Goal: Task Accomplishment & Management: Complete application form

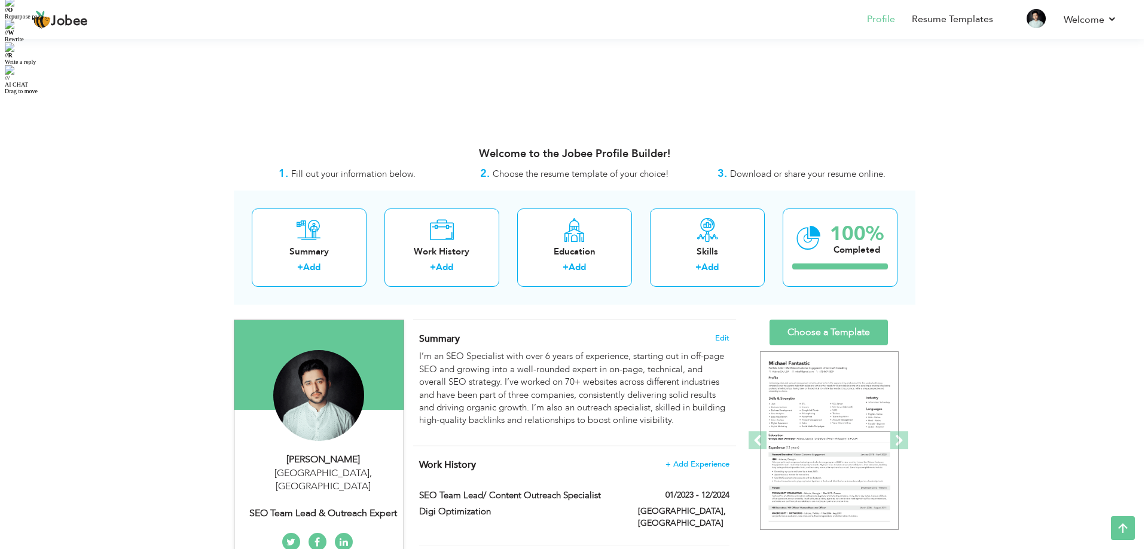
scroll to position [160, 0]
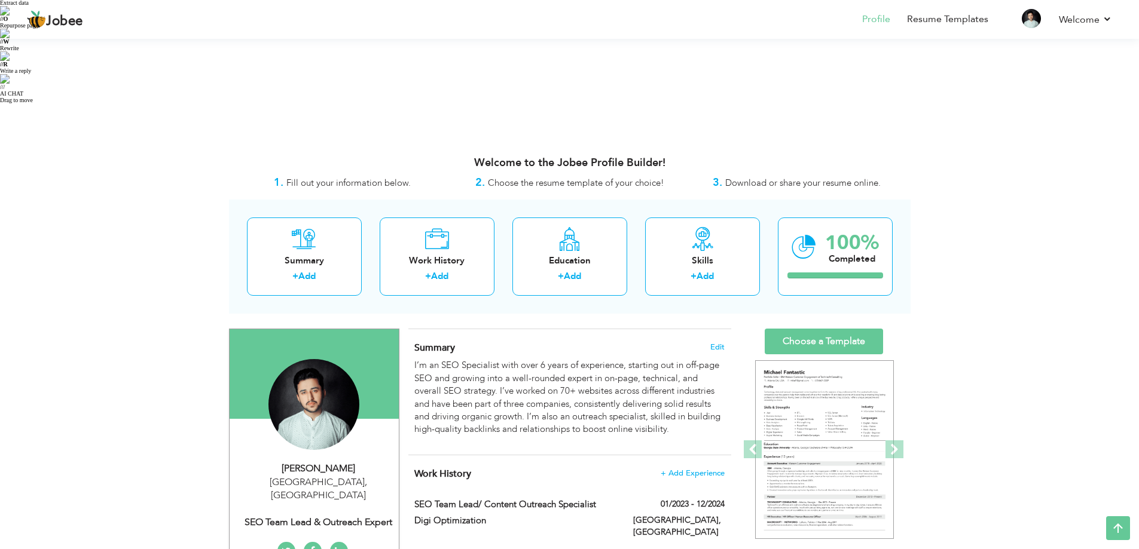
click at [364, 516] on div "SEO Team Lead & Outreach Expert" at bounding box center [318, 523] width 160 height 14
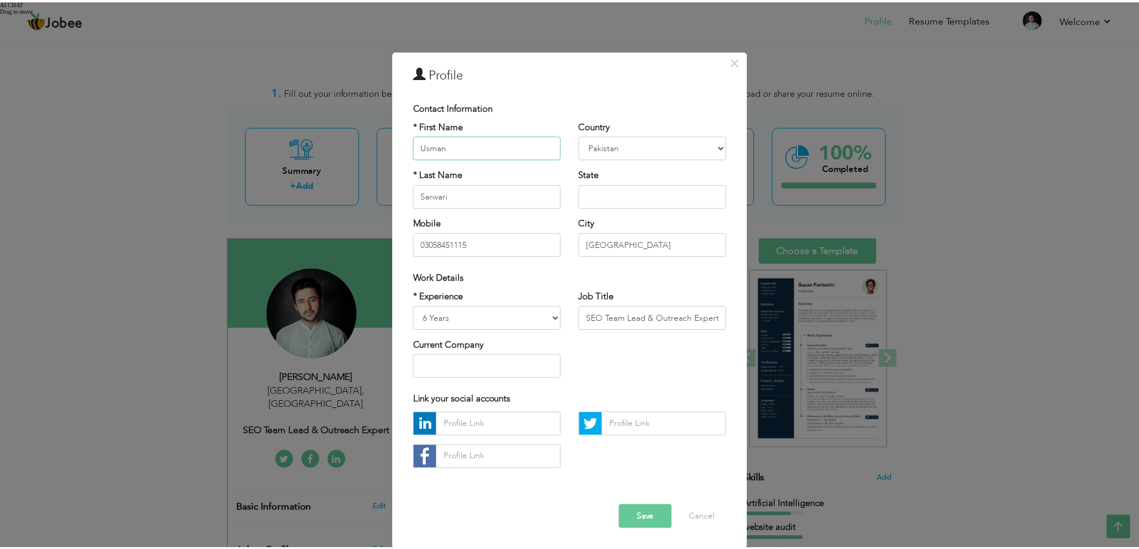
scroll to position [7, 0]
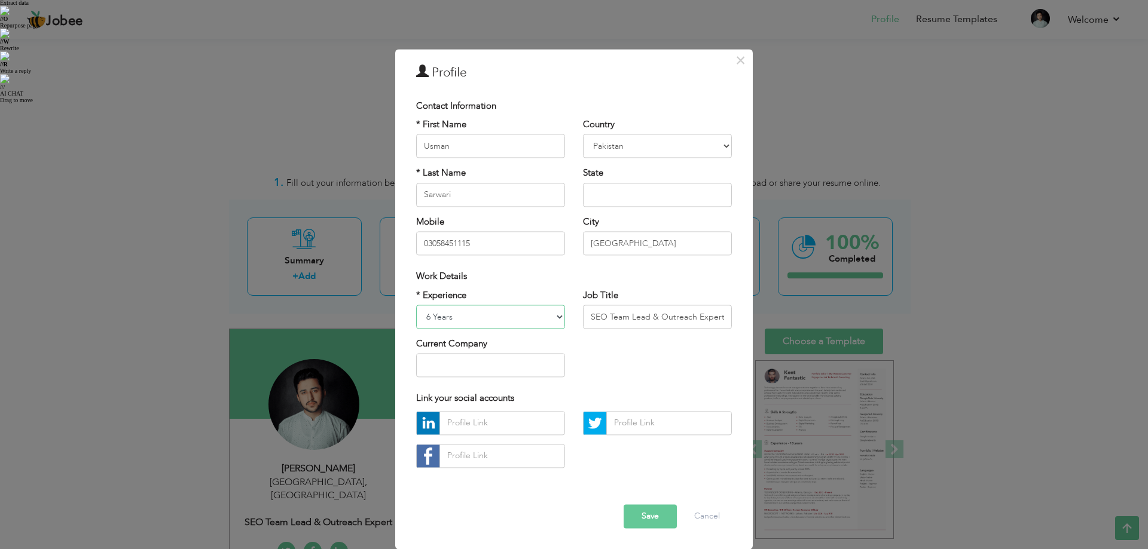
click at [546, 320] on select "Entry Level Less than 1 Year 1 Year 2 Years 3 Years 4 Years 5 Years 6 Years 7 Y…" at bounding box center [490, 317] width 149 height 24
click at [662, 515] on button "Save" at bounding box center [649, 516] width 53 height 24
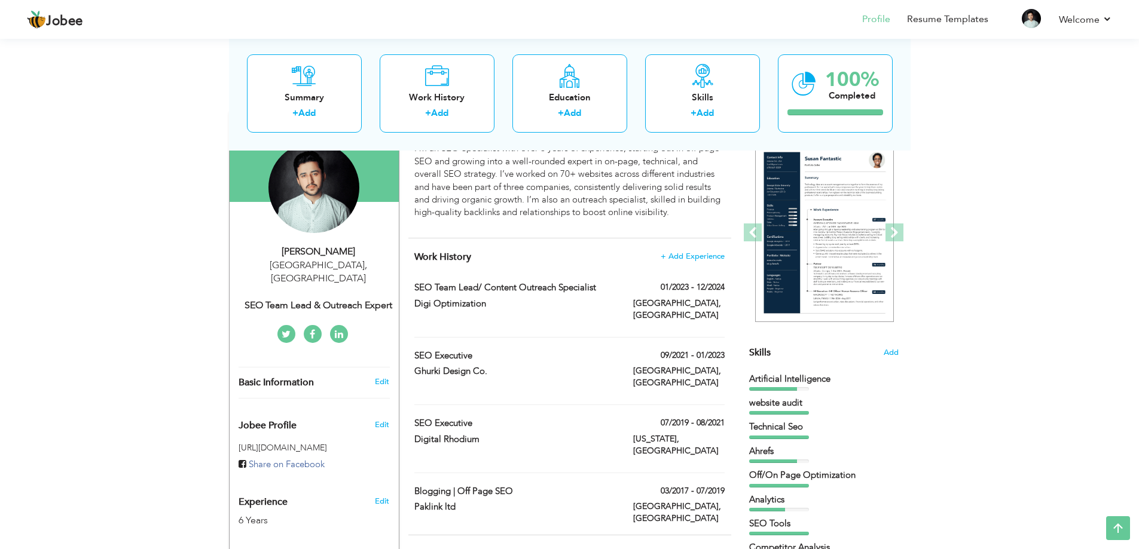
scroll to position [369, 0]
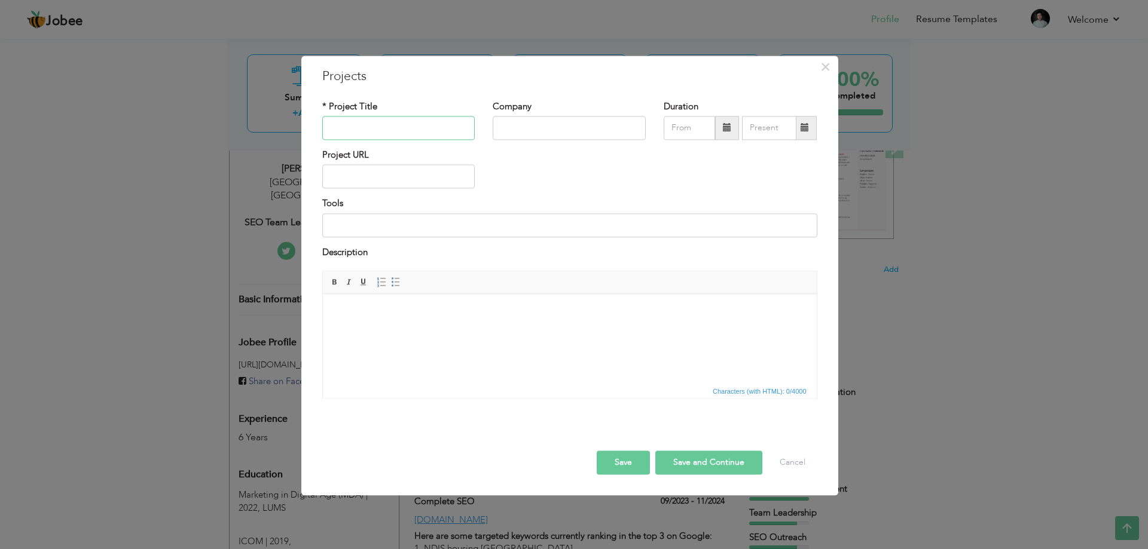
click at [410, 132] on input "text" at bounding box center [398, 128] width 153 height 24
type input "Alignerco"
type input "DBS Solution"
click at [380, 175] on input "text" at bounding box center [398, 177] width 153 height 24
click at [394, 166] on input "text" at bounding box center [398, 177] width 153 height 24
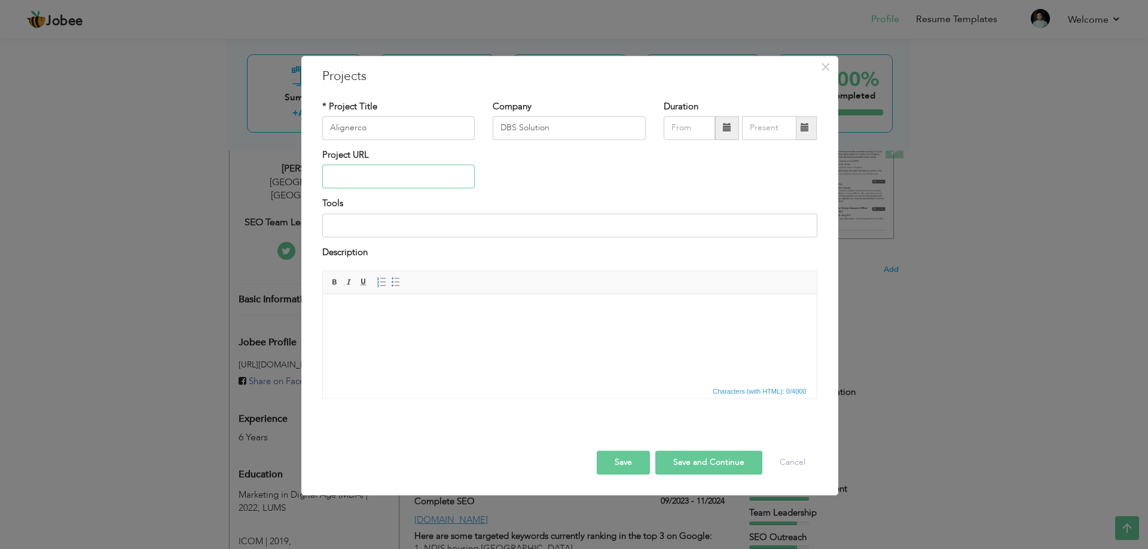
paste input "[URL][DOMAIN_NAME]"
type input "[URL][DOMAIN_NAME]"
click at [462, 217] on input at bounding box center [569, 225] width 495 height 24
click at [524, 331] on html at bounding box center [569, 312] width 494 height 36
click at [634, 458] on button "Save" at bounding box center [623, 463] width 53 height 24
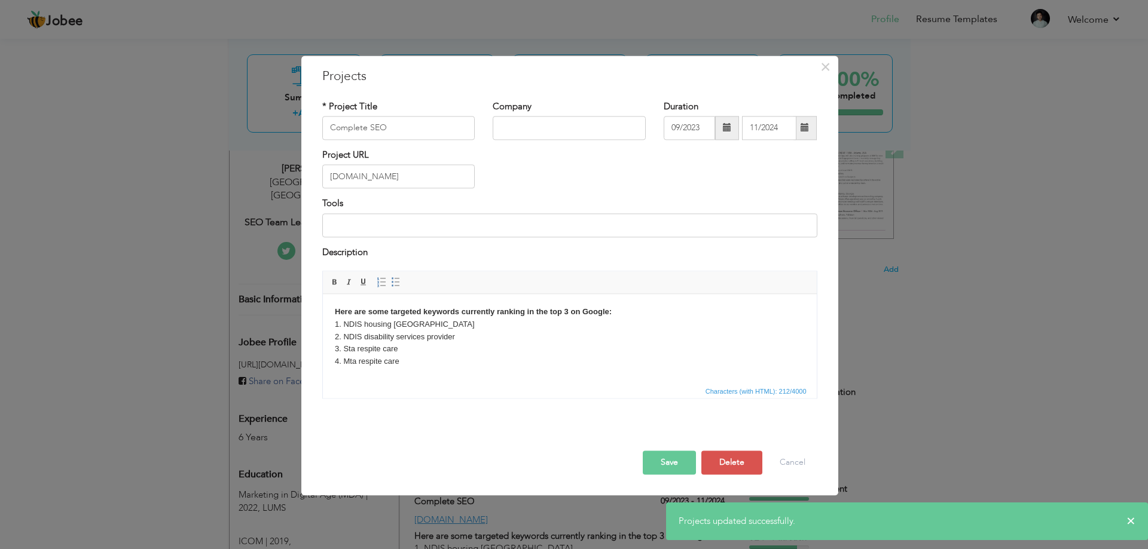
click at [451, 374] on html "Here are some targeted keywords currently ranking in the top 3 on Google: 1. ND…" at bounding box center [569, 337] width 494 height 86
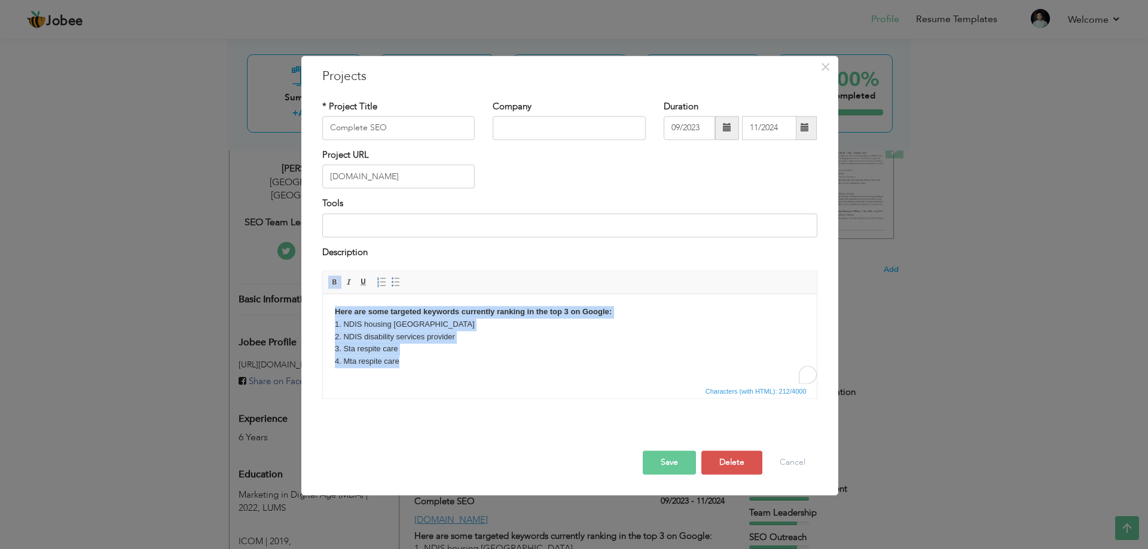
copy body "Here are some targeted keywords currently ranking in the top 3 on Google: 1. ND…"
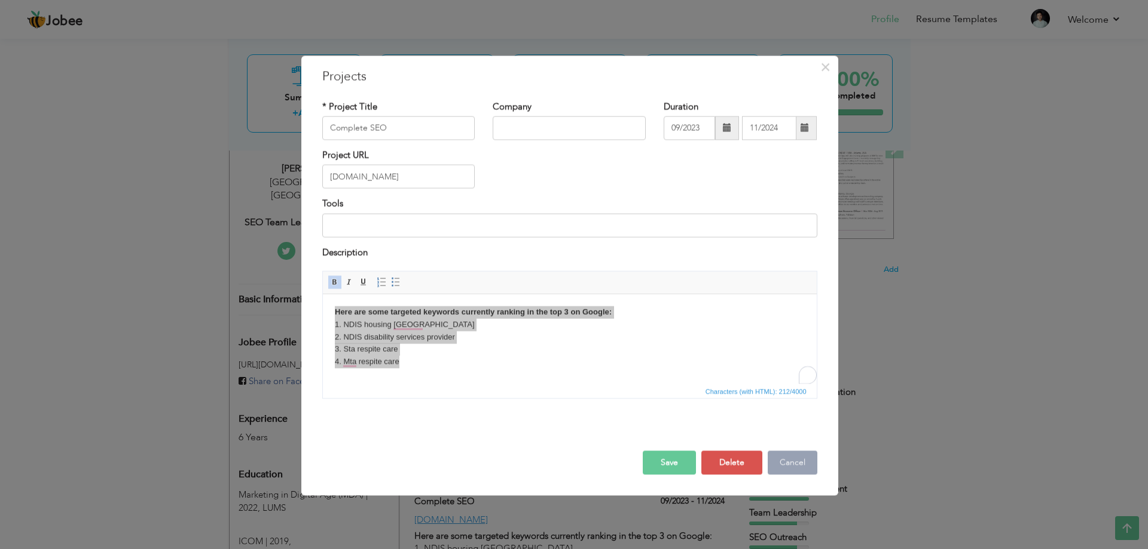
click at [788, 465] on button "Cancel" at bounding box center [792, 463] width 50 height 24
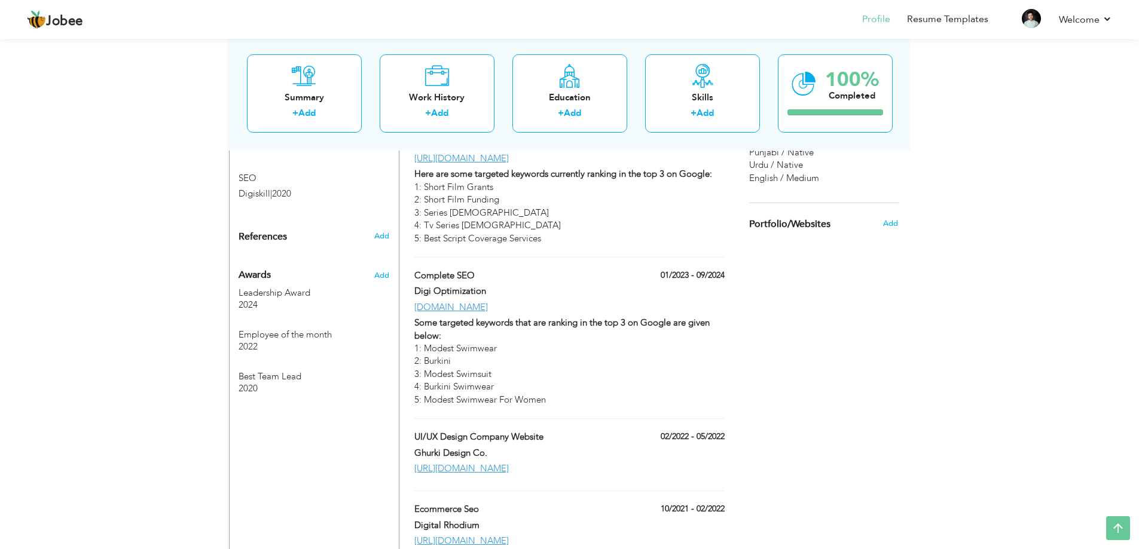
scroll to position [1117, 0]
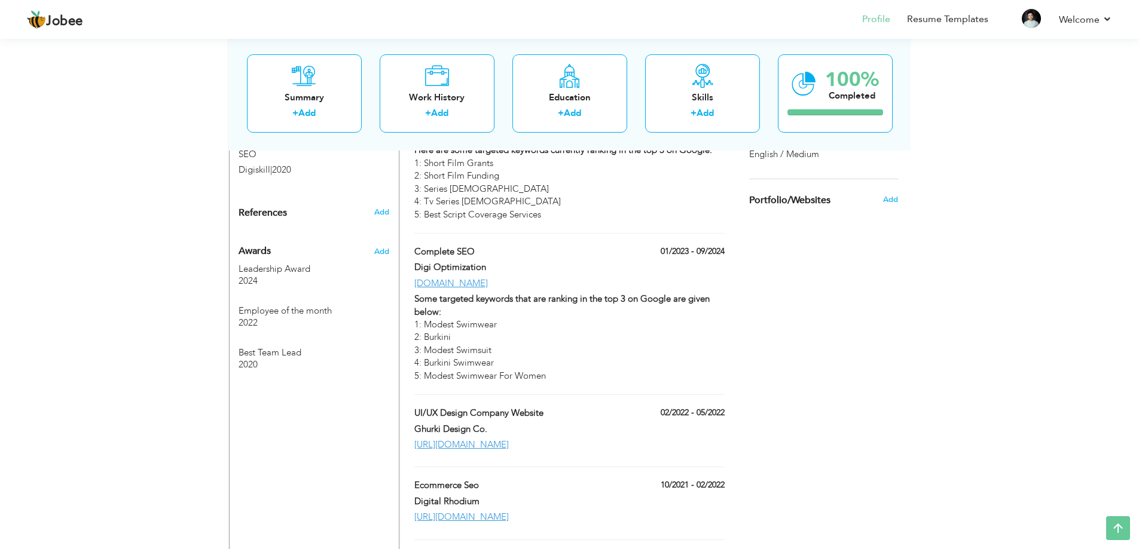
type input "Alignerco"
type input "DBS Solution"
type input "[URL][DOMAIN_NAME]"
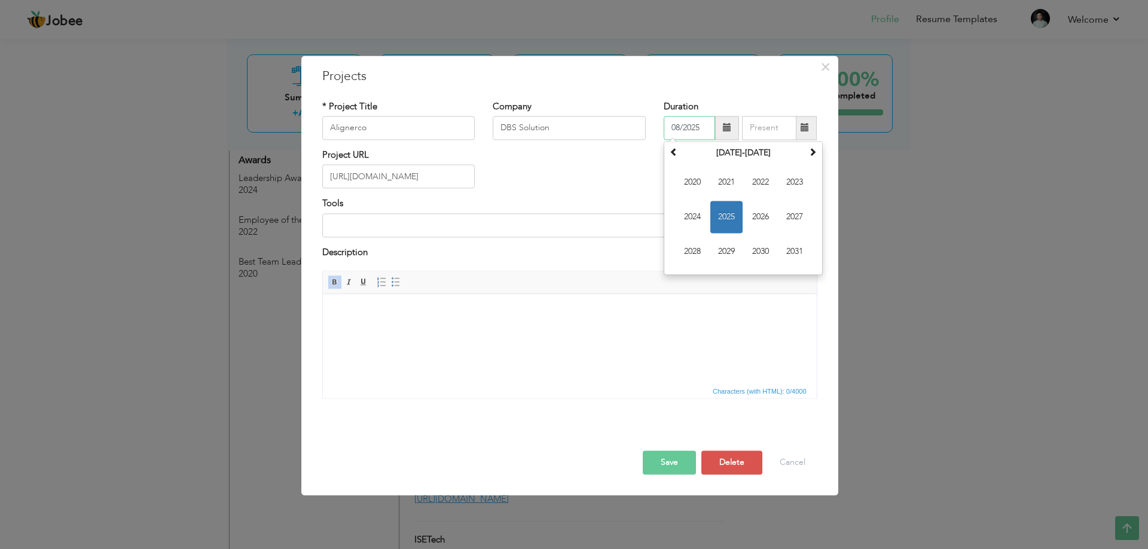
click at [693, 134] on input "08/2025" at bounding box center [688, 128] width 51 height 24
click at [693, 215] on span "2024" at bounding box center [692, 217] width 32 height 32
click at [809, 151] on span at bounding box center [812, 152] width 8 height 8
click at [700, 179] on span "Jan" at bounding box center [692, 182] width 32 height 32
type input "01/2025"
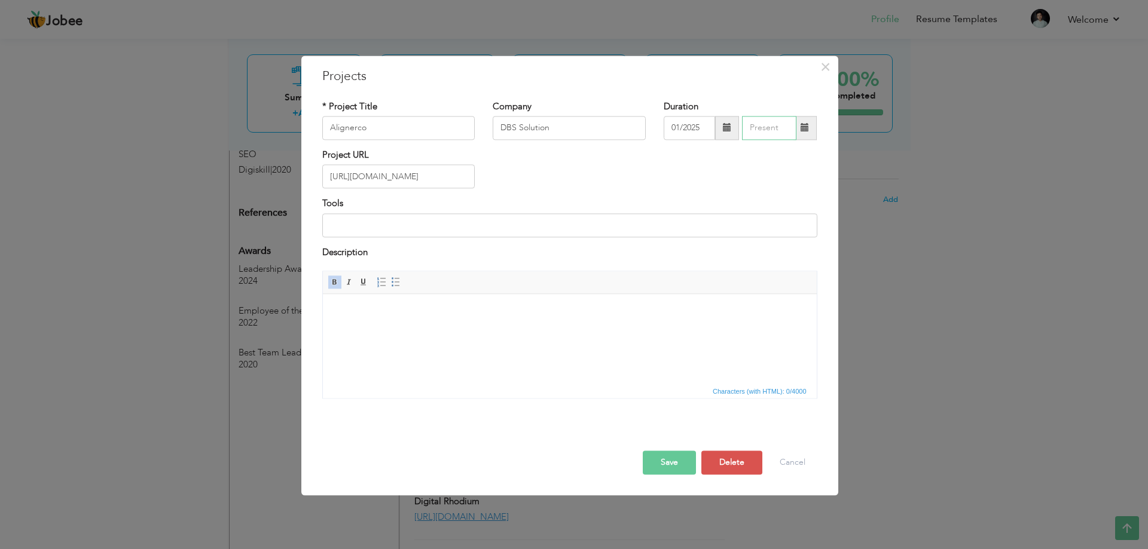
type input "08/2025"
click at [765, 129] on input "08/2025" at bounding box center [769, 128] width 54 height 24
click at [713, 177] on div "Project URL https://alignerco.com/" at bounding box center [569, 173] width 513 height 48
click at [545, 331] on html at bounding box center [569, 312] width 494 height 36
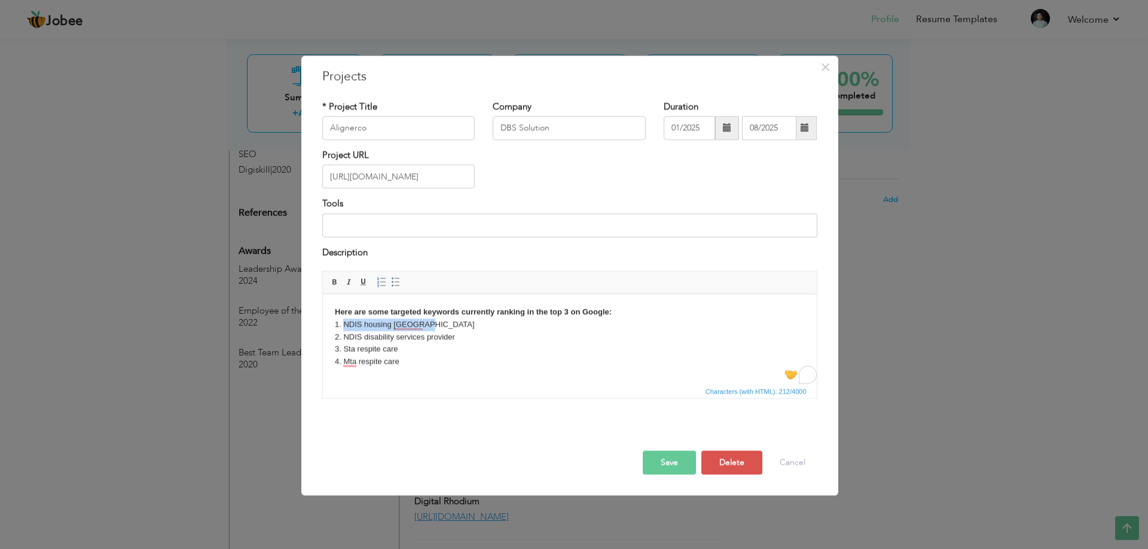
drag, startPoint x: 421, startPoint y: 322, endPoint x: 343, endPoint y: 328, distance: 78.5
click at [343, 328] on body "Here are some targeted keywords currently ranking in the top 3 on Google: 1. ND…" at bounding box center [569, 337] width 470 height 62
click at [371, 328] on body "Here are some targeted keywords currently ranking in the top 3 on Google: 1. Te…" at bounding box center [569, 337] width 470 height 62
click at [350, 323] on body "Here are some targeted keywords currently ranking in the top 3 on Google: 1. Te…" at bounding box center [569, 337] width 470 height 62
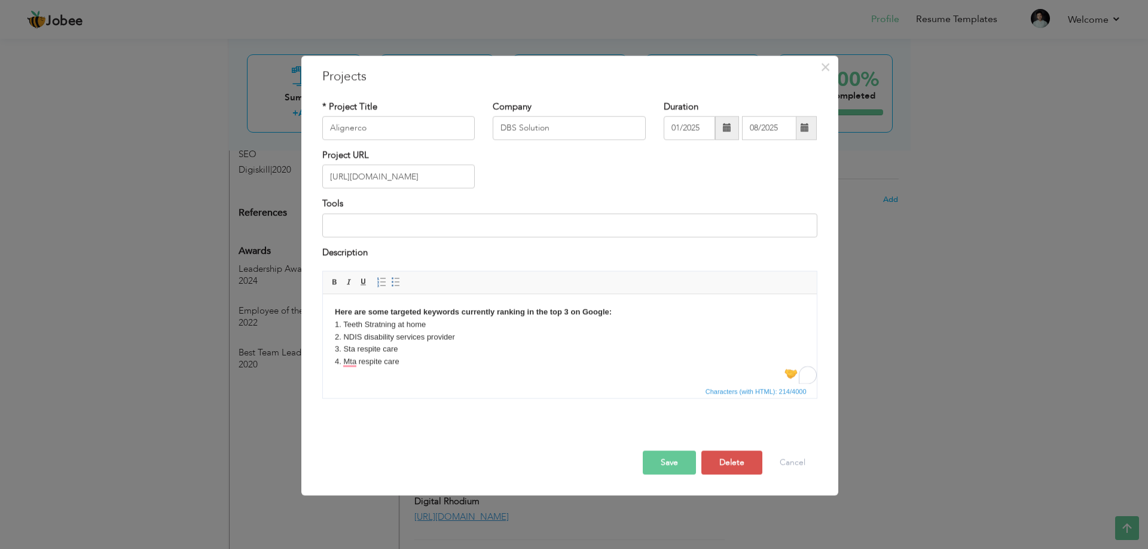
click at [381, 325] on body "Here are some targeted keywords currently ranking in the top 3 on Google: 1. Te…" at bounding box center [569, 337] width 470 height 62
copy body "Stratning"
click at [383, 322] on body "Here are some targeted keywords currently ranking in the top 3 on Google: 1. Te…" at bounding box center [569, 337] width 470 height 62
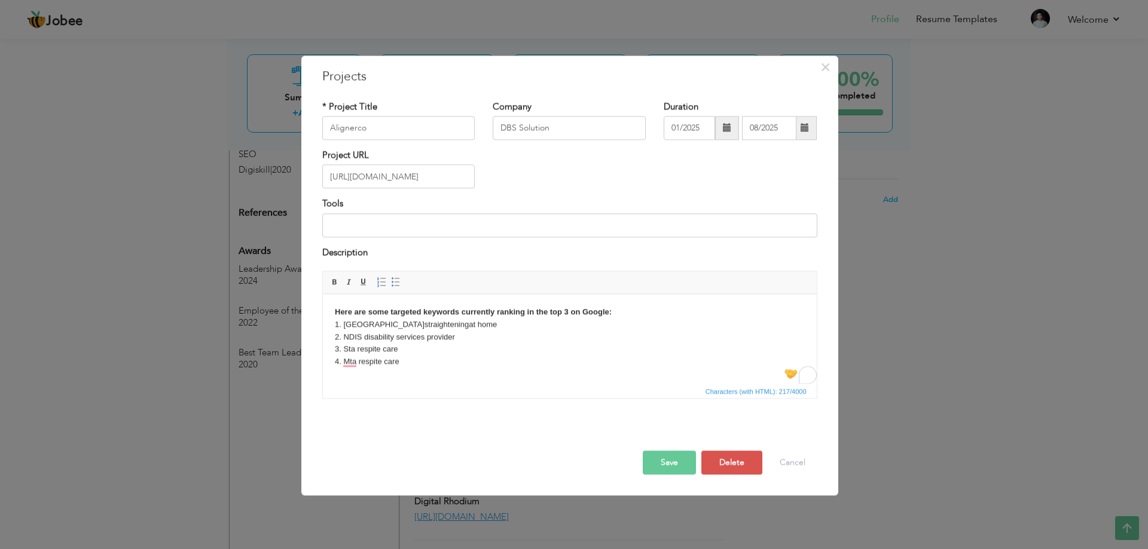
click at [354, 322] on body "Here are some targeted keywords currently ranking in the top 3 on Google: 1. Te…" at bounding box center [569, 337] width 470 height 62
click at [389, 322] on body "Here are some targeted keywords currently ranking in the top 3 on Google: 1. Te…" at bounding box center [569, 337] width 470 height 62
copy body "Teeth straightening"
drag, startPoint x: 459, startPoint y: 336, endPoint x: 344, endPoint y: 334, distance: 115.4
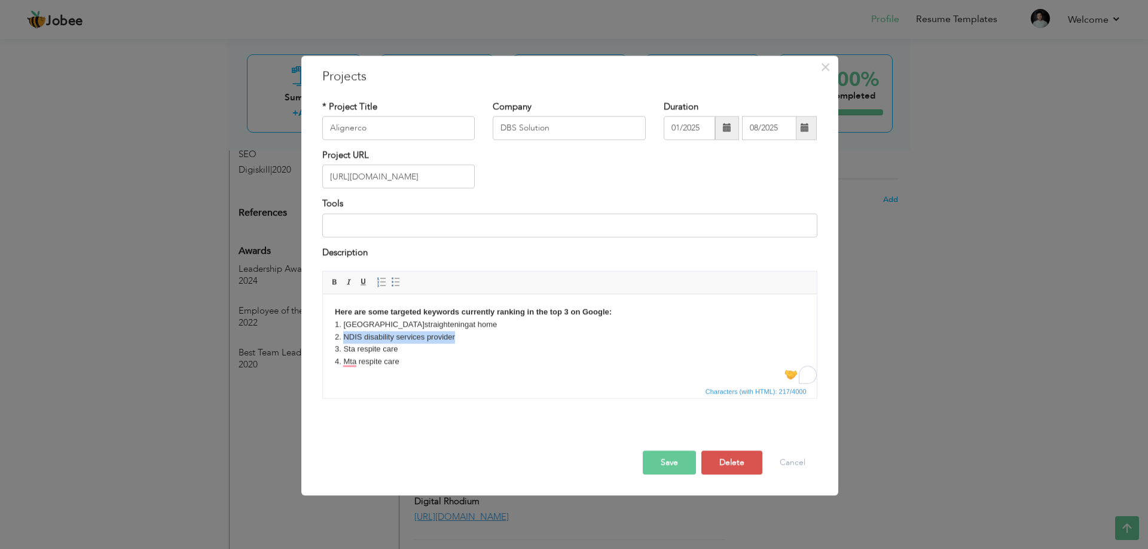
click at [344, 334] on body "Here are some targeted keywords currently ranking in the top 3 on Google: 1. Te…" at bounding box center [569, 337] width 470 height 62
click at [342, 335] on body "Here are some targeted keywords currently ranking in the top 3 on Google: 1. Te…" at bounding box center [569, 337] width 470 height 62
click at [345, 345] on body "Here are some targeted keywords currently ranking in the top 3 on Google: 1. Te…" at bounding box center [569, 337] width 470 height 62
click at [396, 353] on body "Here are some targeted keywords currently ranking in the top 3 on Google: 1. Te…" at bounding box center [569, 337] width 470 height 62
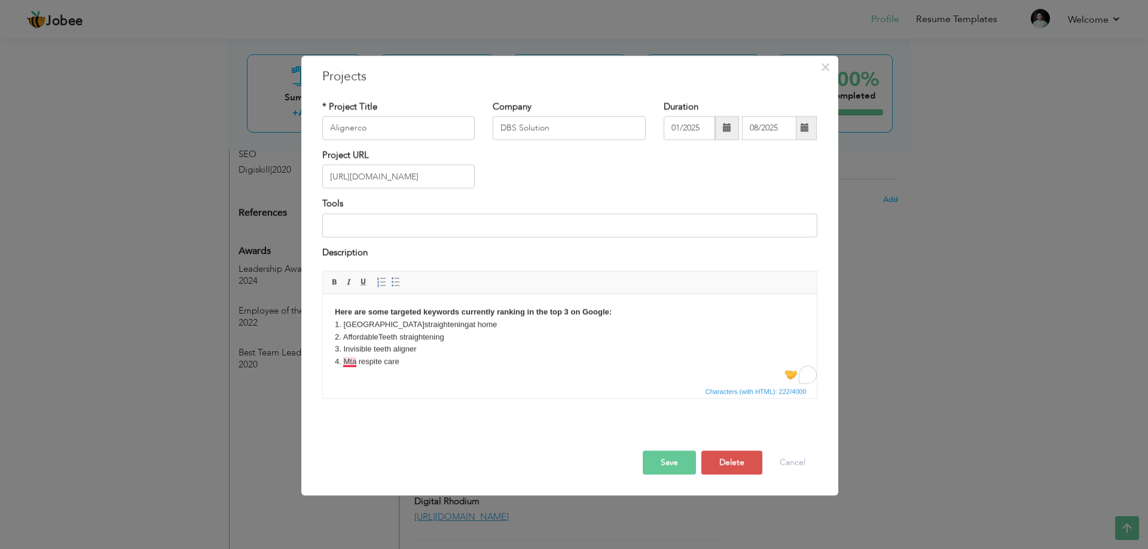
click at [350, 359] on body "Here are some targeted keywords currently ranking in the top 3 on Google: 1. Te…" at bounding box center [569, 337] width 470 height 62
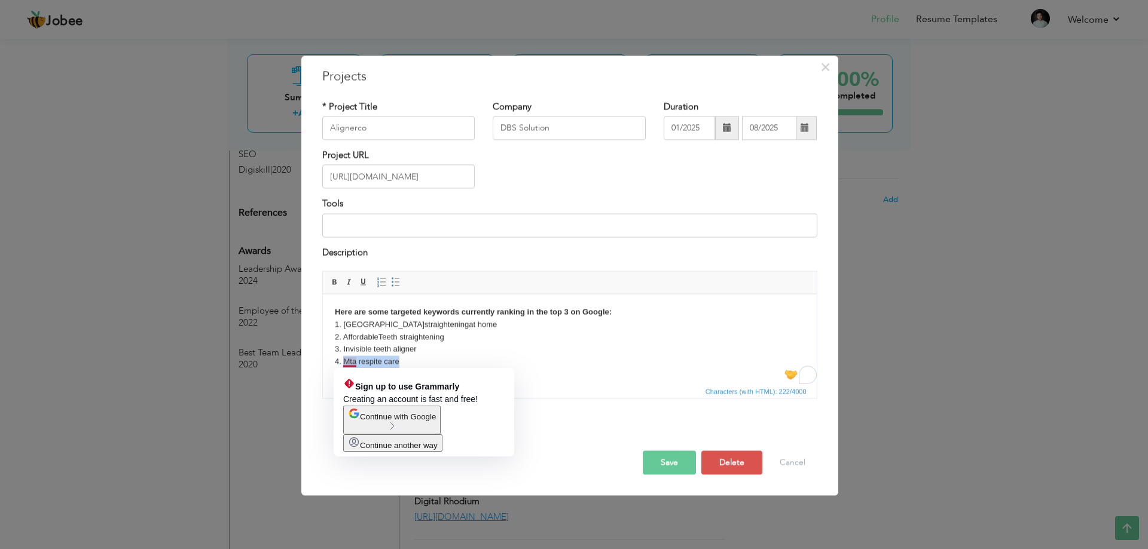
drag, startPoint x: 384, startPoint y: 359, endPoint x: 390, endPoint y: 359, distance: 6.0
click at [390, 359] on body "Here are some targeted keywords currently ranking in the top 3 on Google: 1. Te…" at bounding box center [569, 337] width 470 height 62
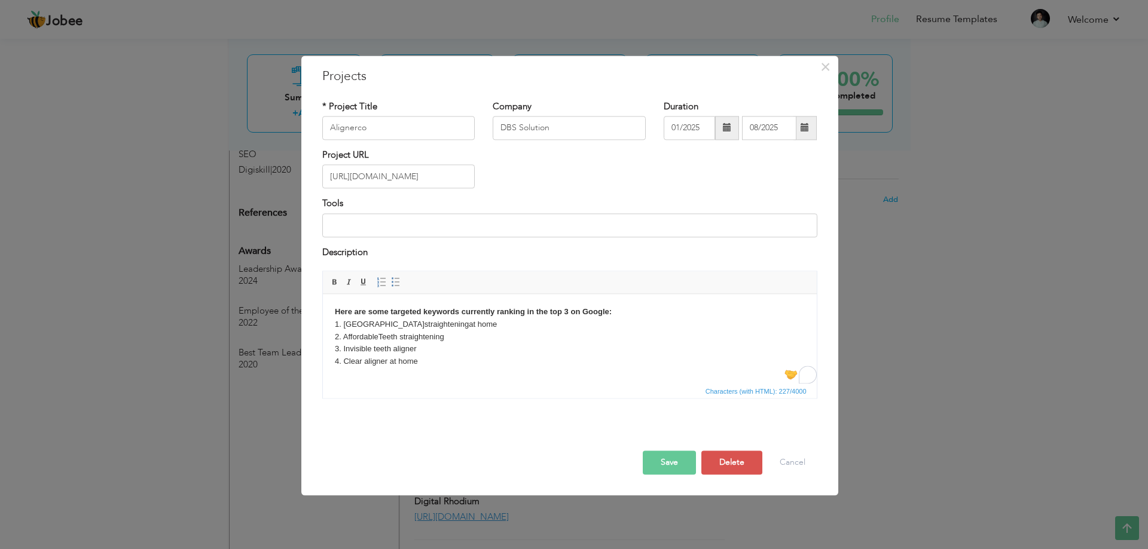
click at [559, 356] on body "Here are some targeted keywords currently ranking in the top 3 on Google: 1. Te…" at bounding box center [569, 337] width 470 height 62
click at [506, 359] on body "Here are some targeted keywords currently ranking in the top 3 on Google: 1. Te…" at bounding box center [569, 337] width 470 height 62
click at [472, 351] on body "Here are some targeted keywords currently ranking in the top 3 on Google: 1. Te…" at bounding box center [569, 337] width 470 height 62
click at [467, 356] on body "Here are some targeted keywords currently ranking in the top 3 on Google: 1. Te…" at bounding box center [569, 337] width 470 height 62
click at [383, 230] on input at bounding box center [569, 225] width 495 height 24
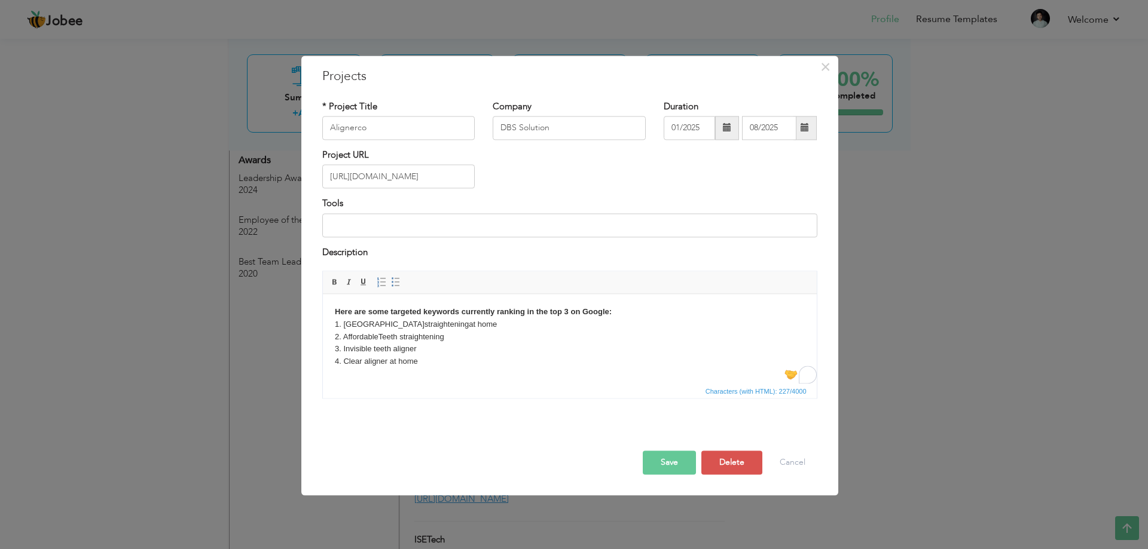
click at [475, 203] on div "Tools" at bounding box center [569, 217] width 495 height 39
click at [674, 459] on button "Save" at bounding box center [669, 463] width 53 height 24
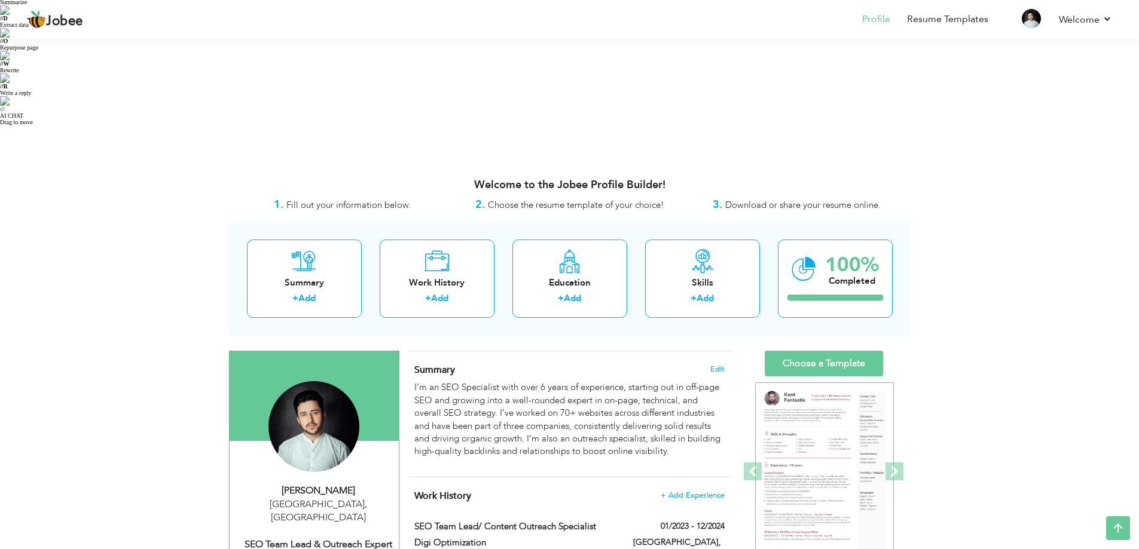
scroll to position [120, 0]
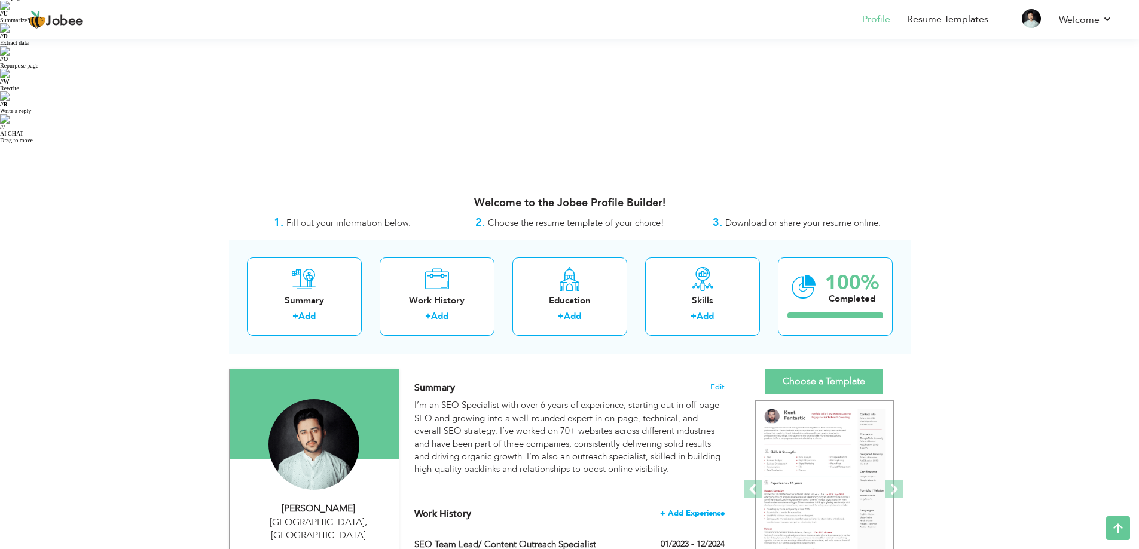
click at [688, 509] on span "+ Add Experience" at bounding box center [692, 513] width 65 height 8
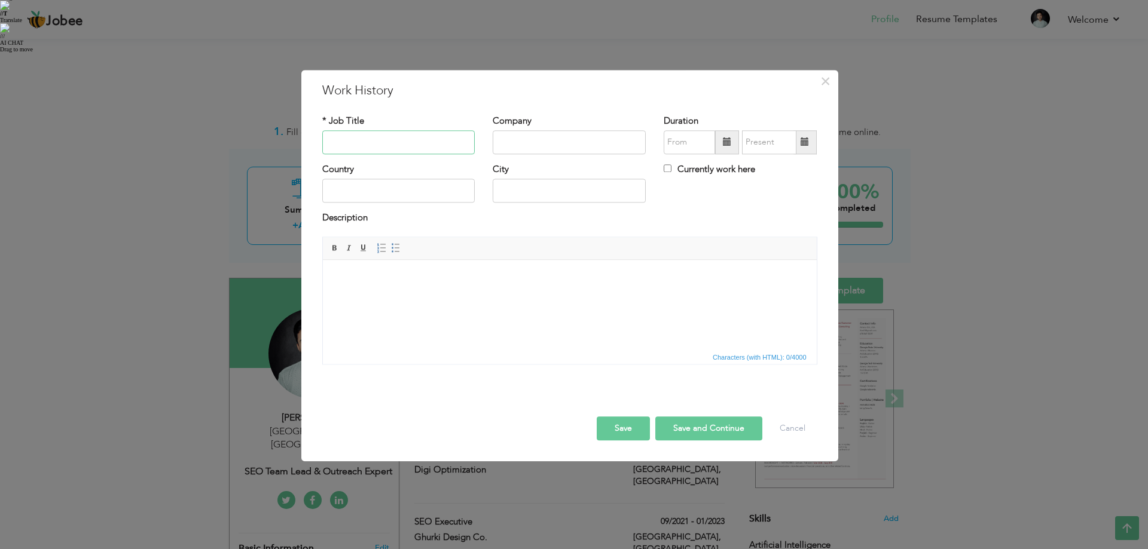
click at [418, 134] on input "text" at bounding box center [398, 142] width 153 height 24
click at [393, 151] on input "text" at bounding box center [398, 142] width 153 height 24
click at [359, 140] on input "Seo Stragist" at bounding box center [398, 142] width 153 height 24
type input "Seo Strategist"
click at [540, 142] on input "text" at bounding box center [569, 142] width 153 height 24
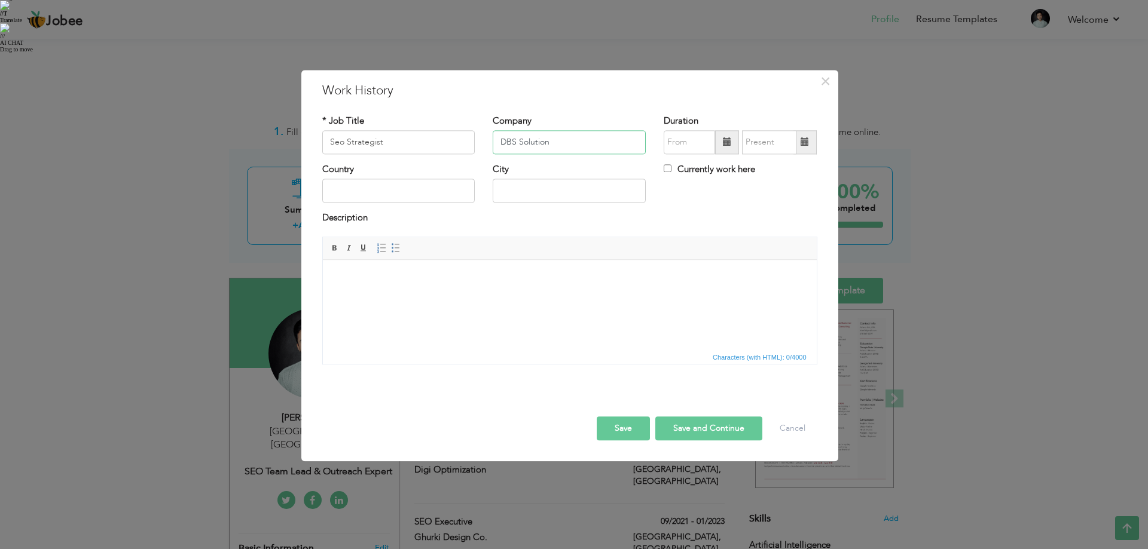
type input "DBS Solution"
click at [683, 134] on input "08/2025" at bounding box center [688, 142] width 51 height 24
click at [733, 237] on span "2025" at bounding box center [726, 231] width 32 height 32
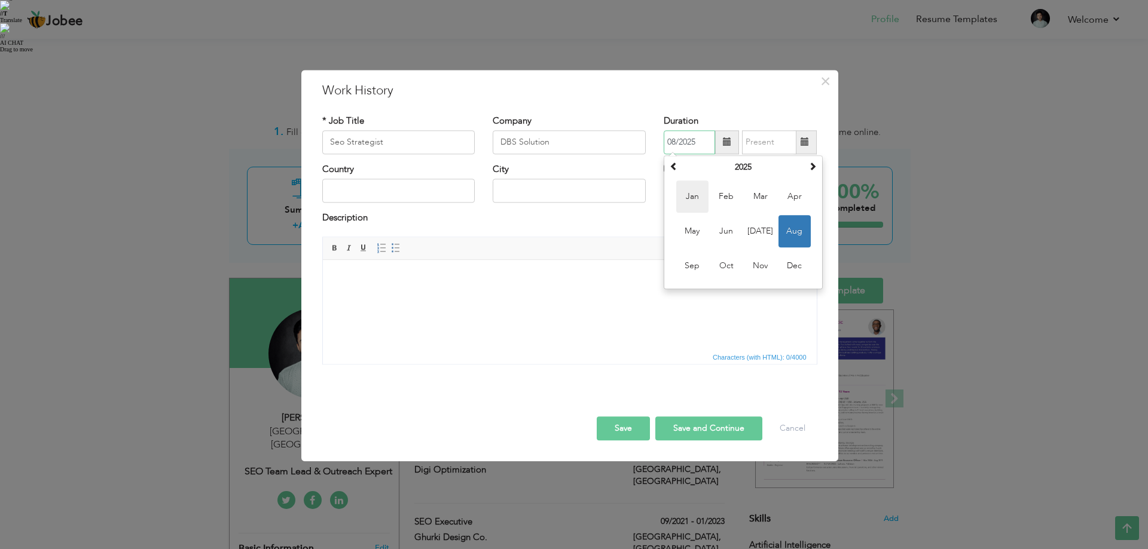
click at [694, 195] on span "Jan" at bounding box center [692, 197] width 32 height 32
type input "01/2025"
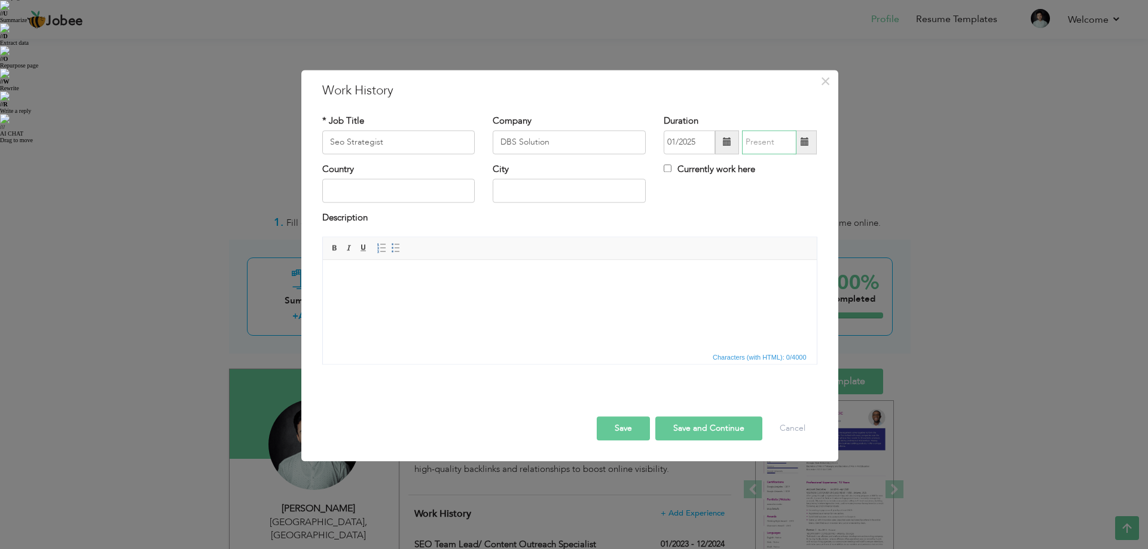
click at [782, 145] on input "text" at bounding box center [769, 142] width 54 height 24
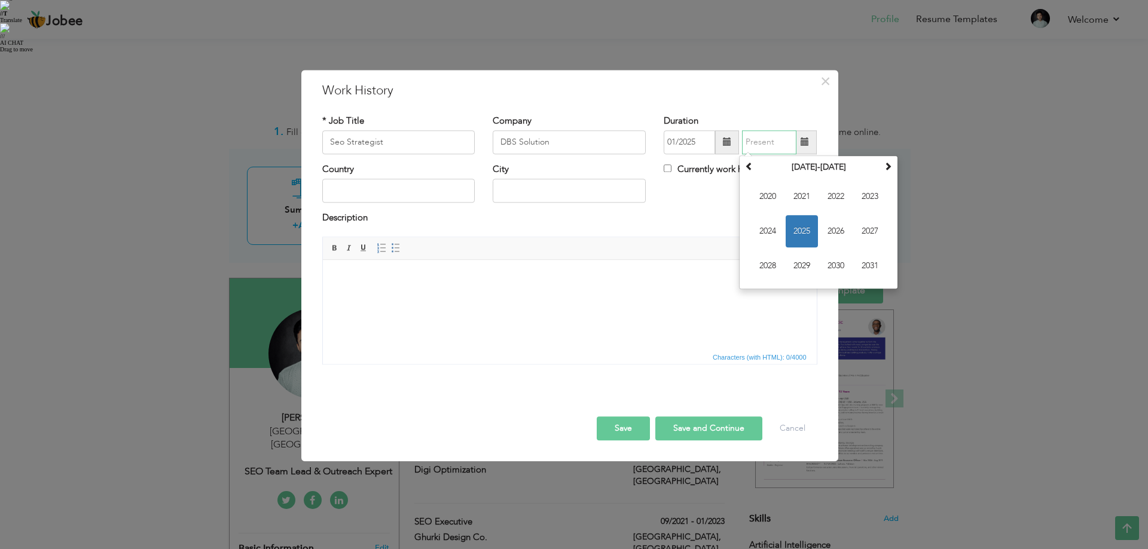
type input "08/2025"
click at [796, 233] on span "2025" at bounding box center [801, 231] width 32 height 32
click at [869, 237] on span "Aug" at bounding box center [870, 231] width 32 height 32
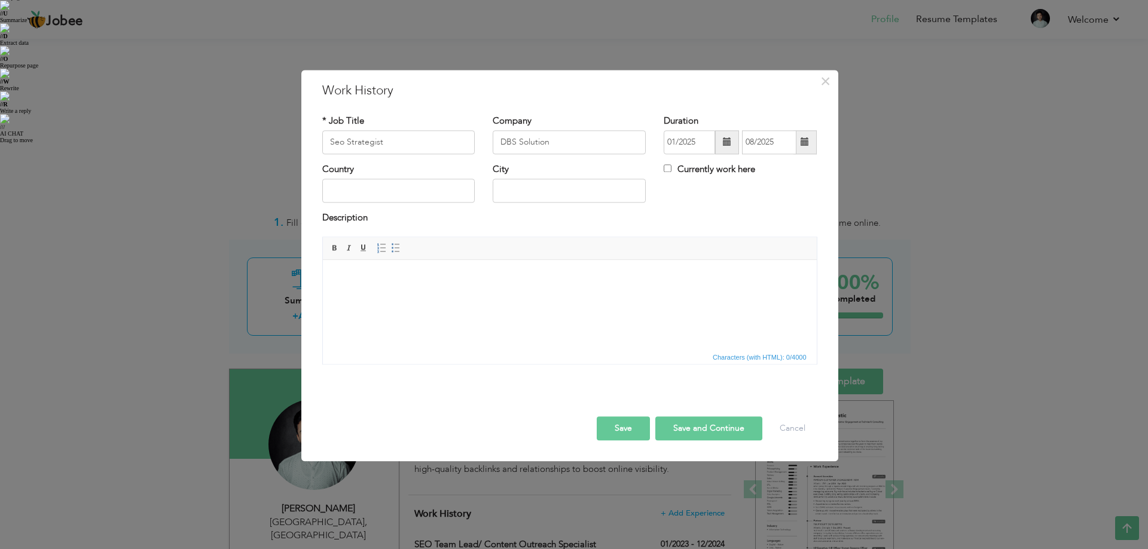
click at [725, 209] on div "Country City Currently work here" at bounding box center [569, 187] width 513 height 48
click at [671, 168] on input "Currently work here" at bounding box center [667, 168] width 8 height 8
checkbox input "true"
click at [387, 198] on input "text" at bounding box center [398, 191] width 153 height 24
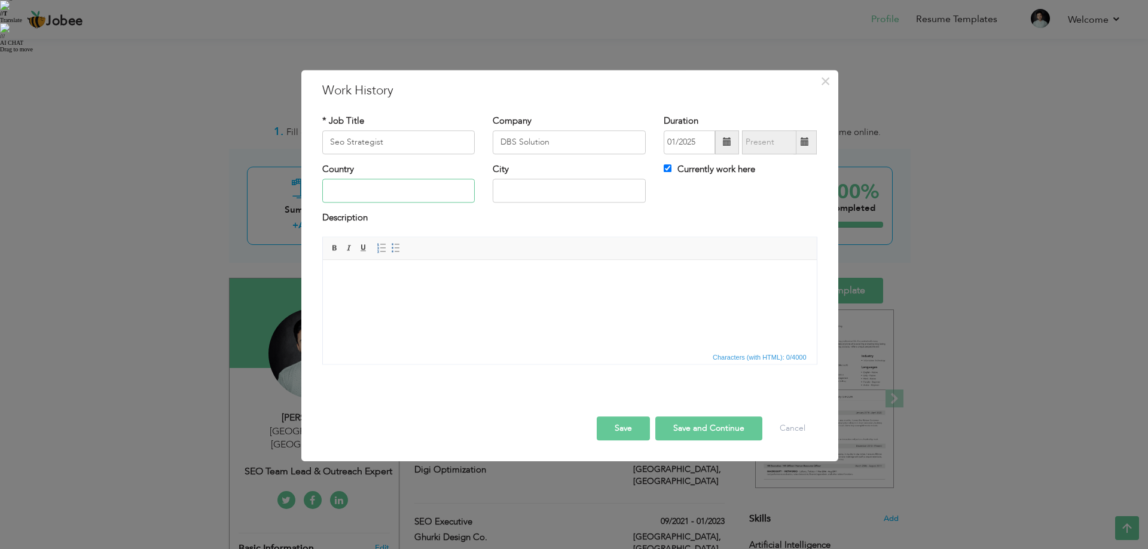
type input "[GEOGRAPHIC_DATA]"
click at [399, 287] on html at bounding box center [569, 278] width 494 height 36
click at [616, 432] on button "Save" at bounding box center [623, 429] width 53 height 24
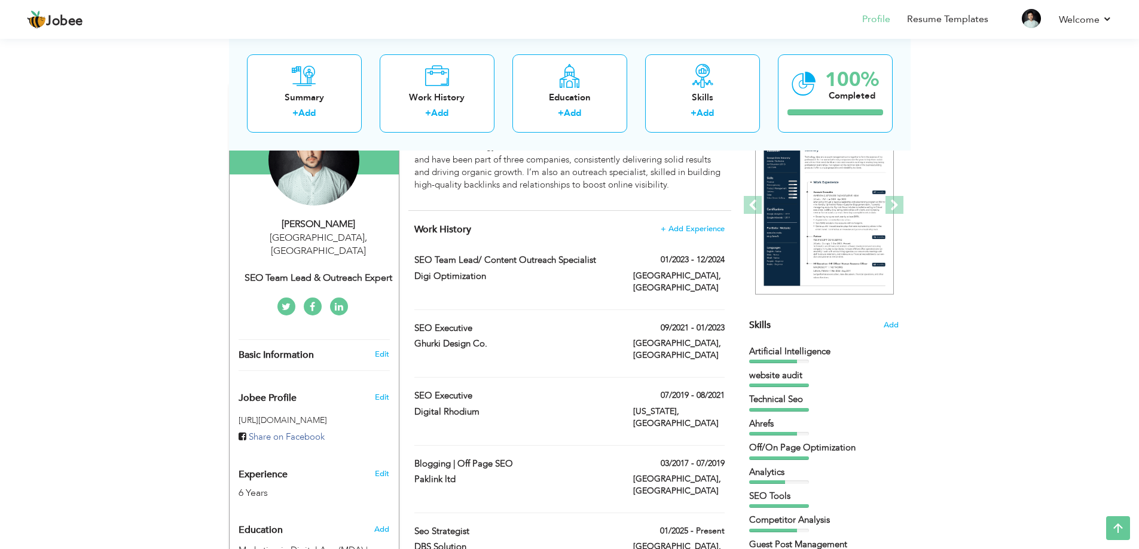
scroll to position [400, 0]
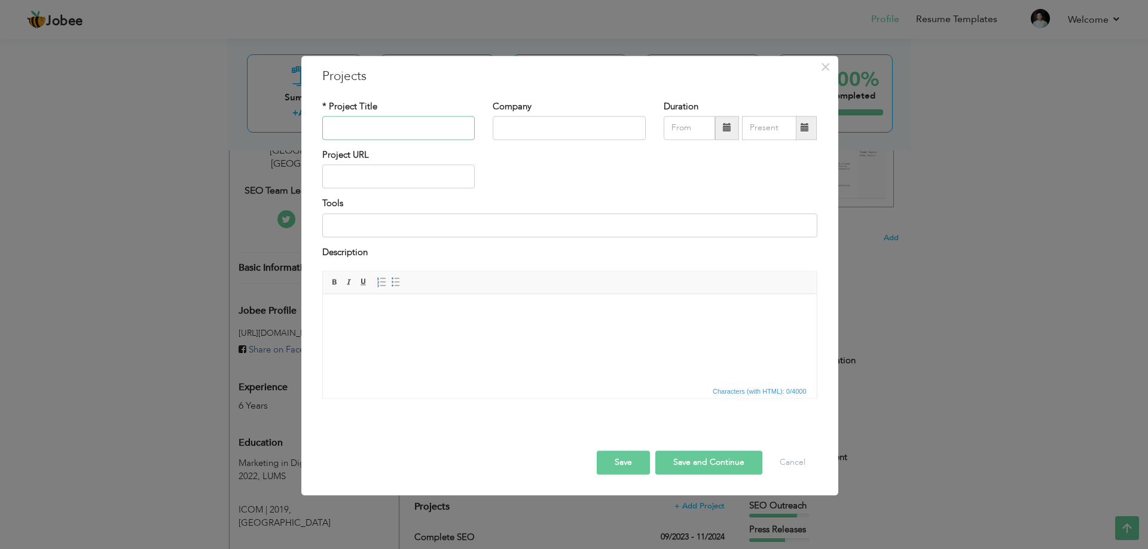
click at [390, 119] on input "text" at bounding box center [398, 128] width 153 height 24
type input "Casper Smile Uk"
type input "DBS Solution"
click at [362, 184] on input "text" at bounding box center [398, 177] width 153 height 24
click at [416, 133] on input "Casper Smile Uk" at bounding box center [398, 128] width 153 height 24
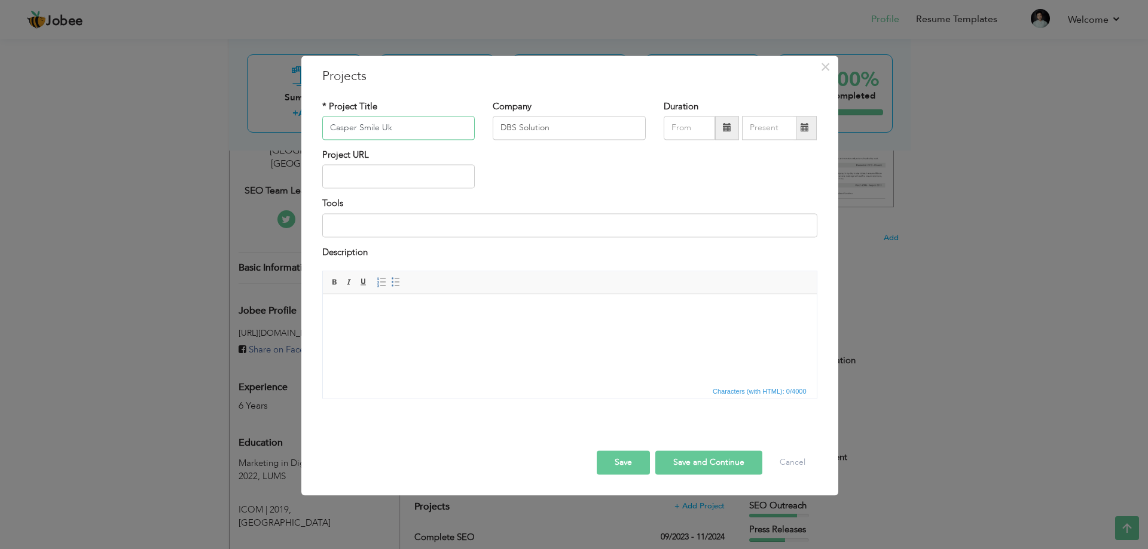
click at [416, 133] on input "Casper Smile Uk" at bounding box center [398, 128] width 153 height 24
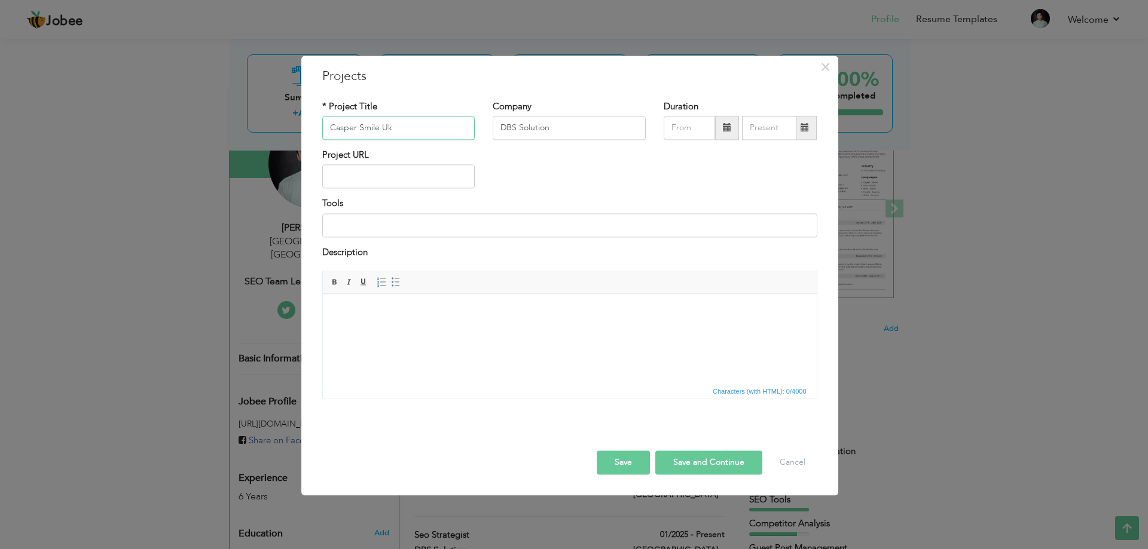
click at [416, 133] on input "Casper Smile Uk" at bounding box center [398, 128] width 153 height 24
click at [345, 175] on input "text" at bounding box center [398, 177] width 153 height 24
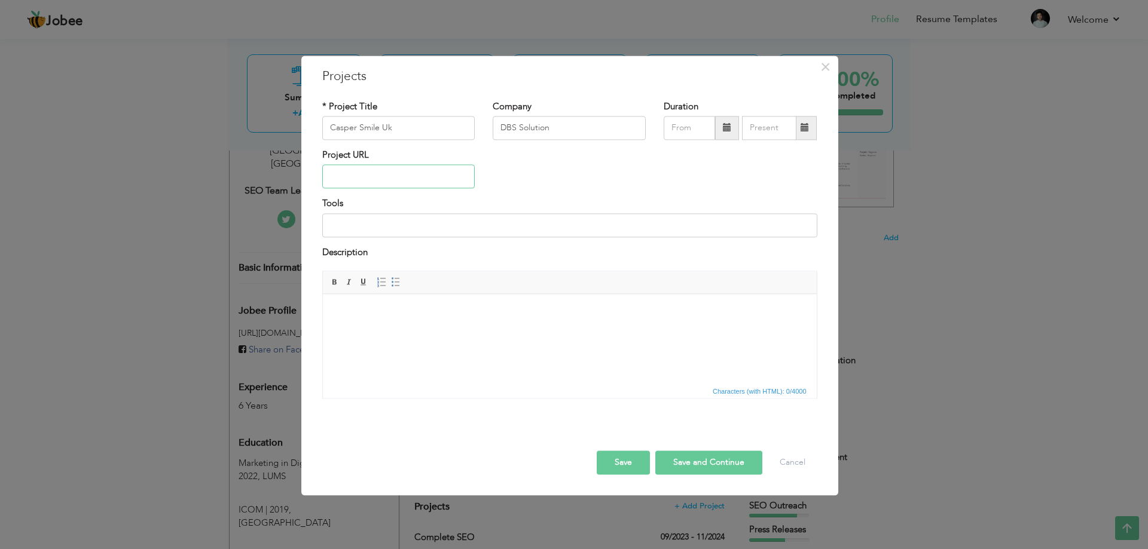
paste input "[URL][DOMAIN_NAME]"
type input "[URL][DOMAIN_NAME]"
click at [538, 183] on div "Project URL https://caspersmile.uk/" at bounding box center [569, 173] width 513 height 48
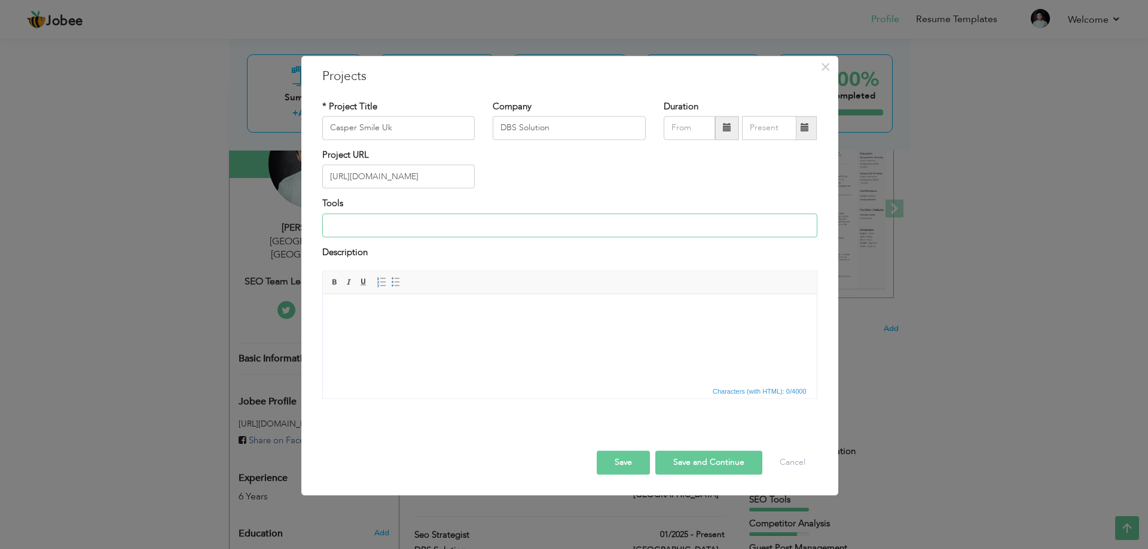
click at [488, 231] on input at bounding box center [569, 225] width 495 height 24
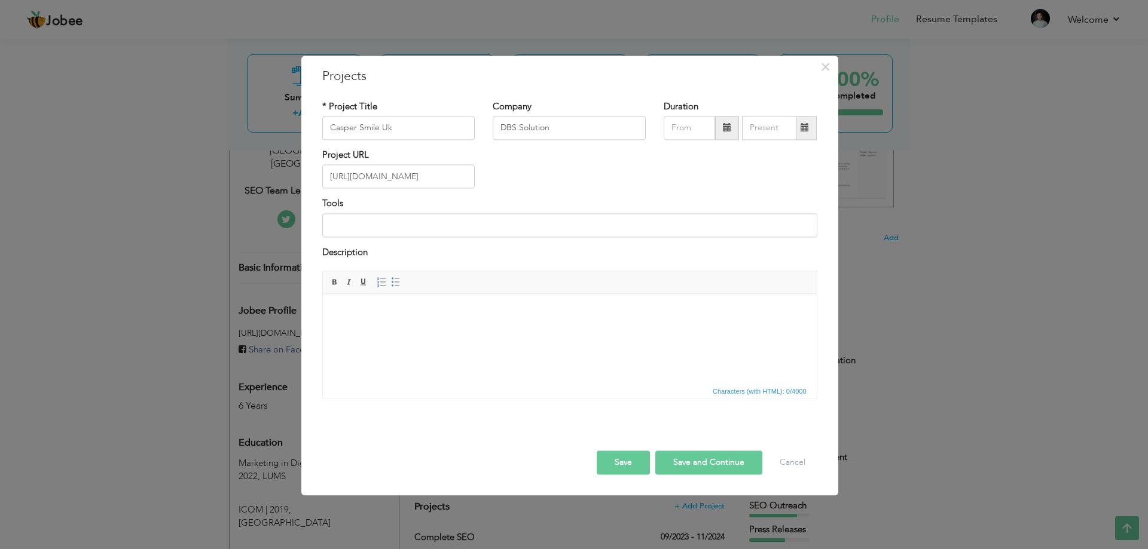
click at [439, 331] on html at bounding box center [569, 312] width 494 height 36
click at [632, 464] on button "Save" at bounding box center [623, 463] width 53 height 24
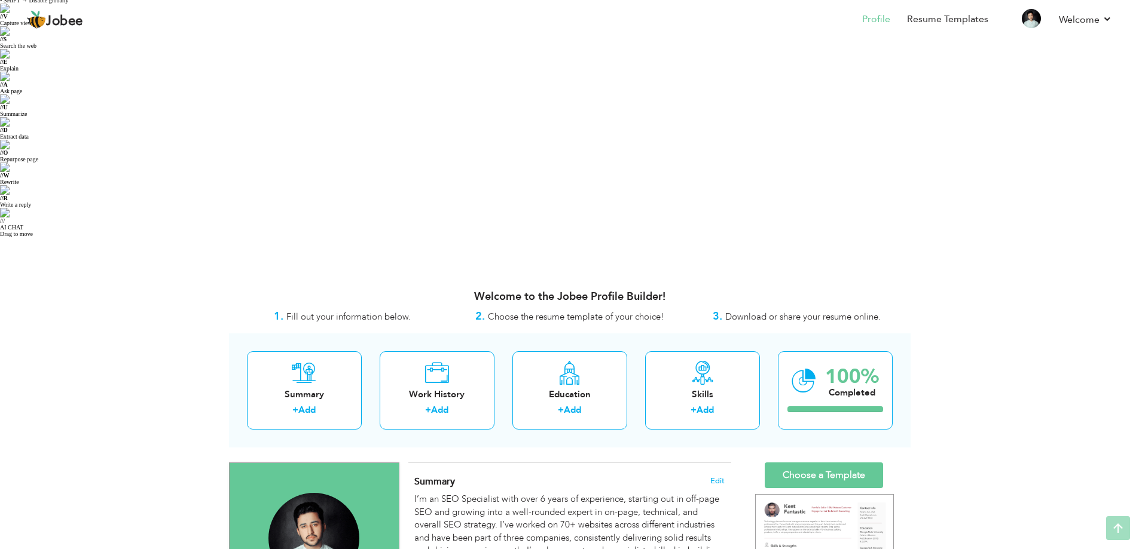
scroll to position [0, 0]
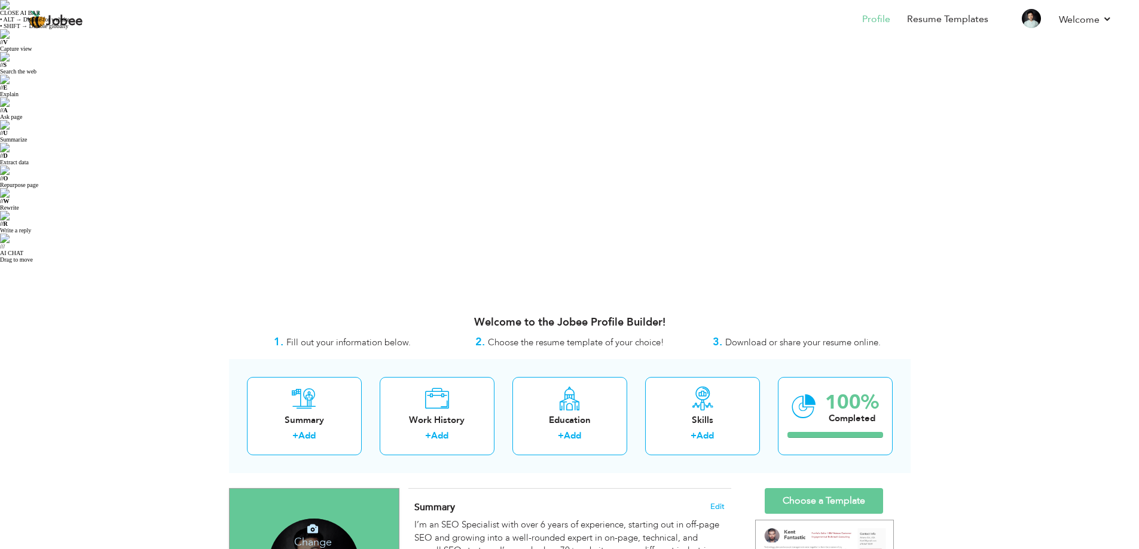
click at [314, 524] on icon at bounding box center [312, 529] width 11 height 11
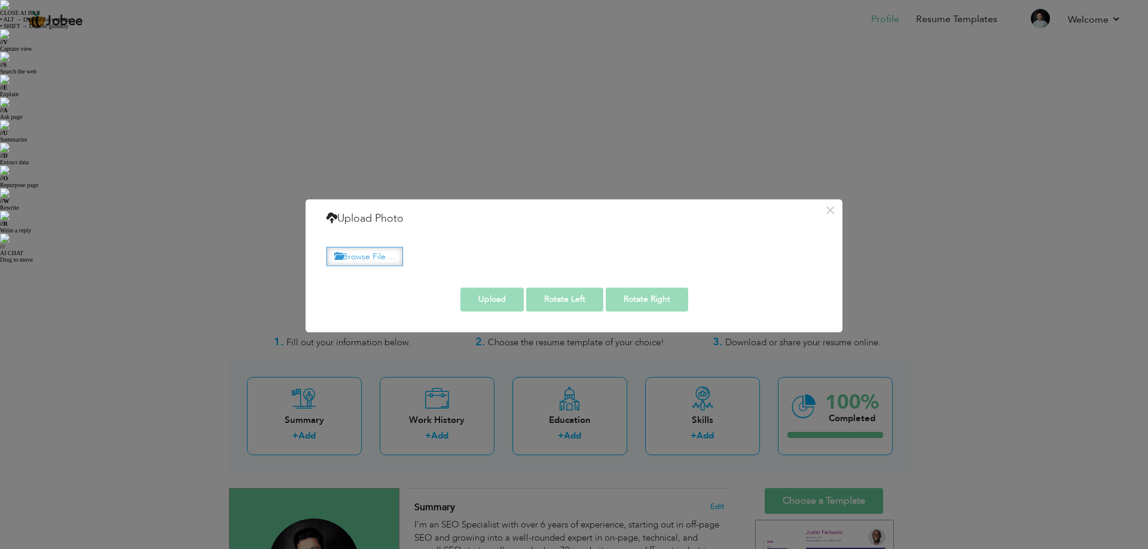
click at [381, 254] on label "Browse File ..." at bounding box center [364, 256] width 77 height 19
click at [0, 0] on input "Browse File ..." at bounding box center [0, 0] width 0 height 0
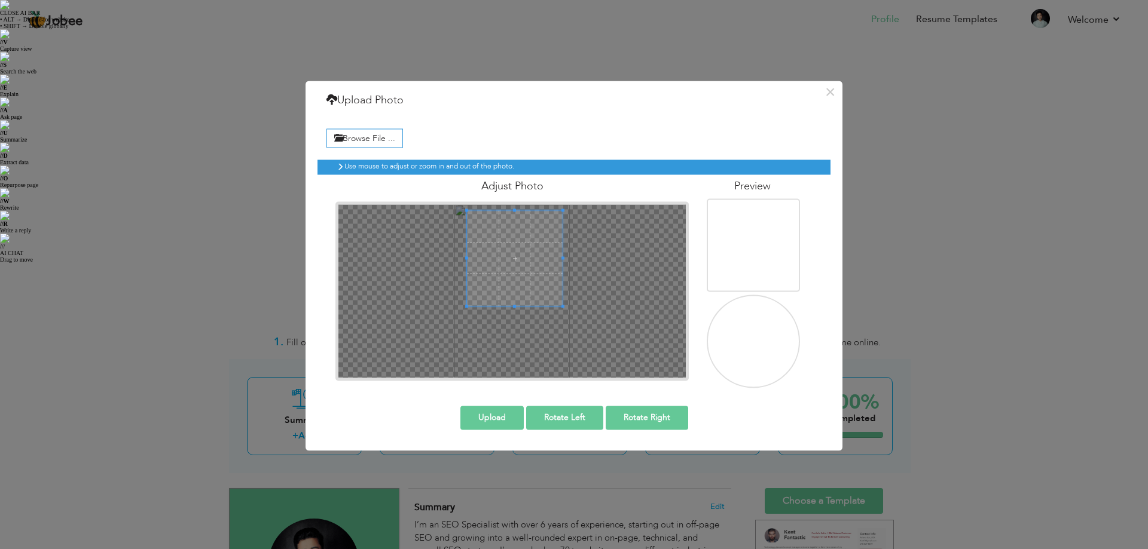
click at [512, 229] on span at bounding box center [515, 258] width 96 height 96
click at [830, 94] on button "×" at bounding box center [829, 91] width 19 height 19
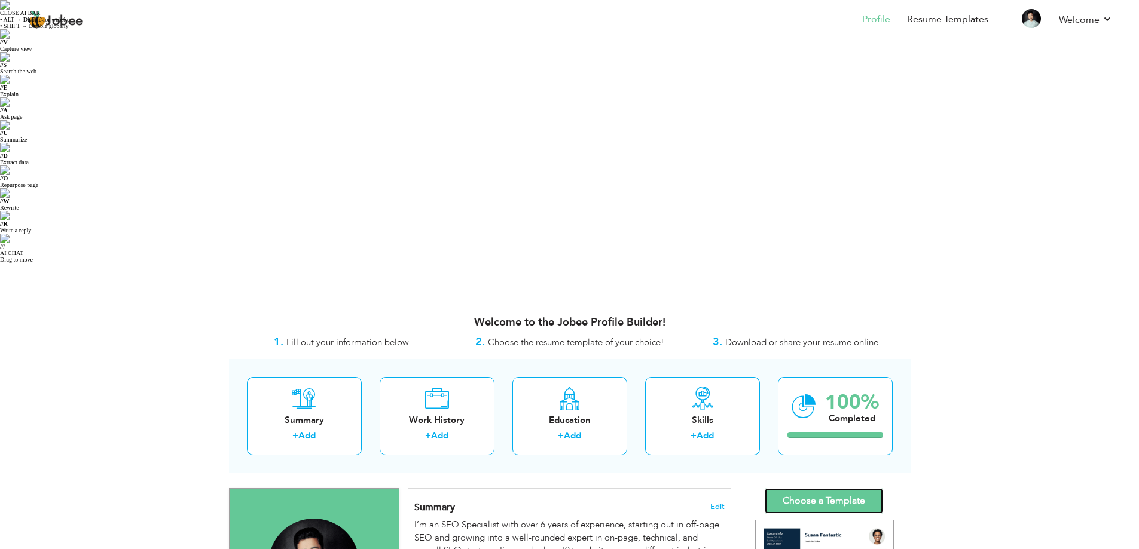
click at [807, 488] on link "Choose a Template" at bounding box center [824, 501] width 118 height 26
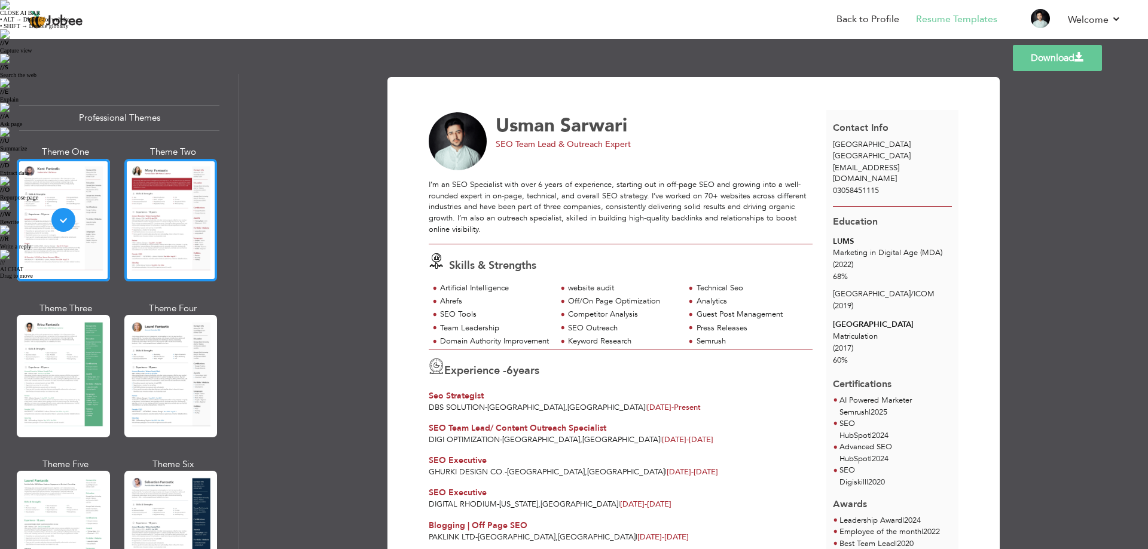
click at [166, 234] on div at bounding box center [170, 220] width 93 height 123
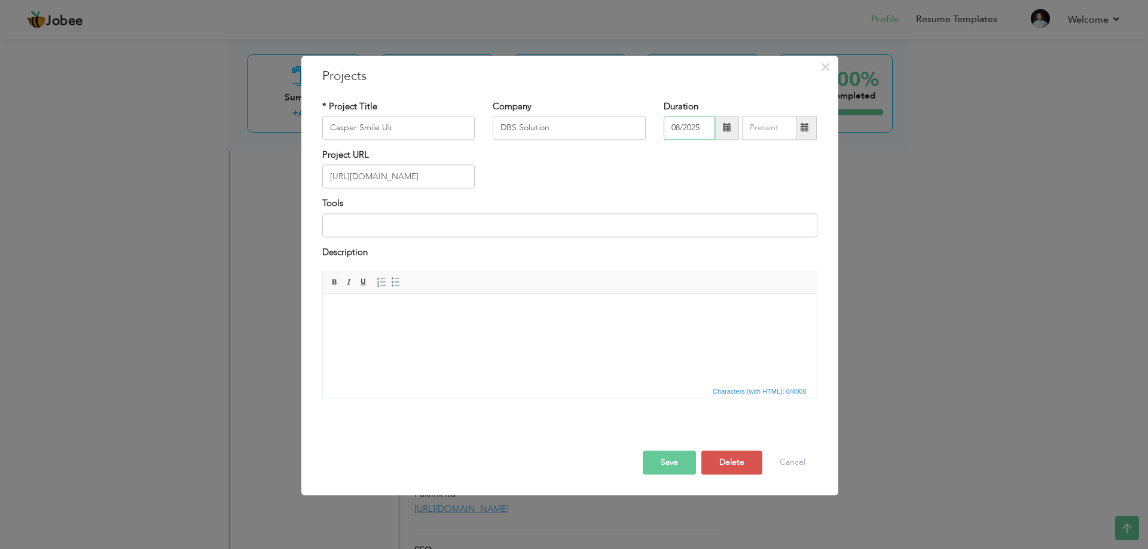
click at [702, 133] on input "08/2025" at bounding box center [688, 128] width 51 height 24
click at [728, 221] on span "2025" at bounding box center [726, 217] width 32 height 32
click at [689, 189] on span "Jan" at bounding box center [692, 182] width 32 height 32
type input "01/2025"
type input "08/2025"
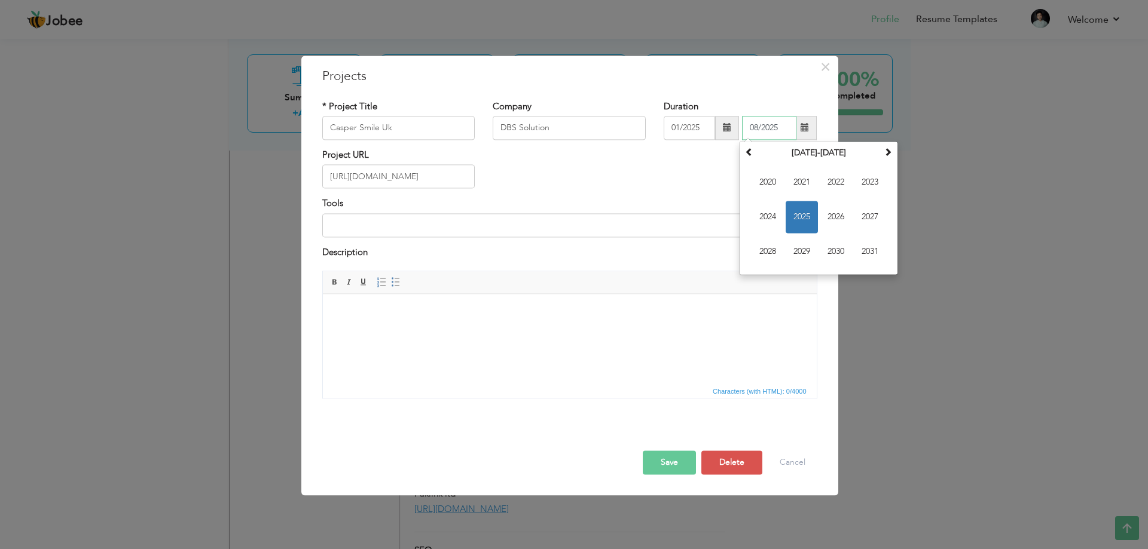
click at [762, 129] on input "08/2025" at bounding box center [769, 128] width 54 height 24
click at [802, 214] on span "2025" at bounding box center [801, 217] width 32 height 32
click at [883, 222] on span "Aug" at bounding box center [870, 217] width 32 height 32
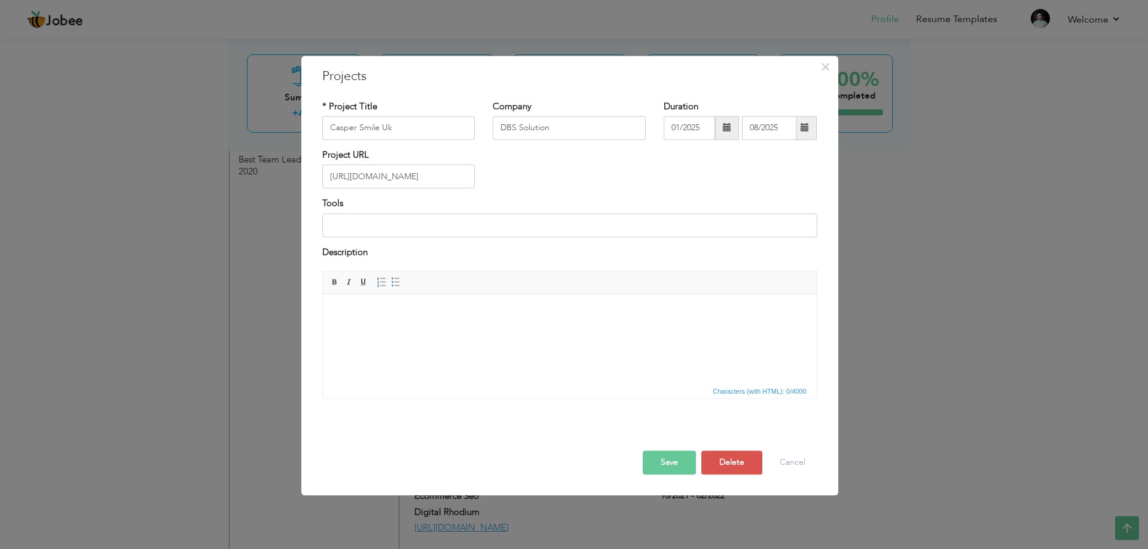
click at [739, 173] on div "Project URL https://caspersmile.uk/" at bounding box center [569, 173] width 513 height 48
click at [670, 464] on button "Save" at bounding box center [669, 463] width 53 height 24
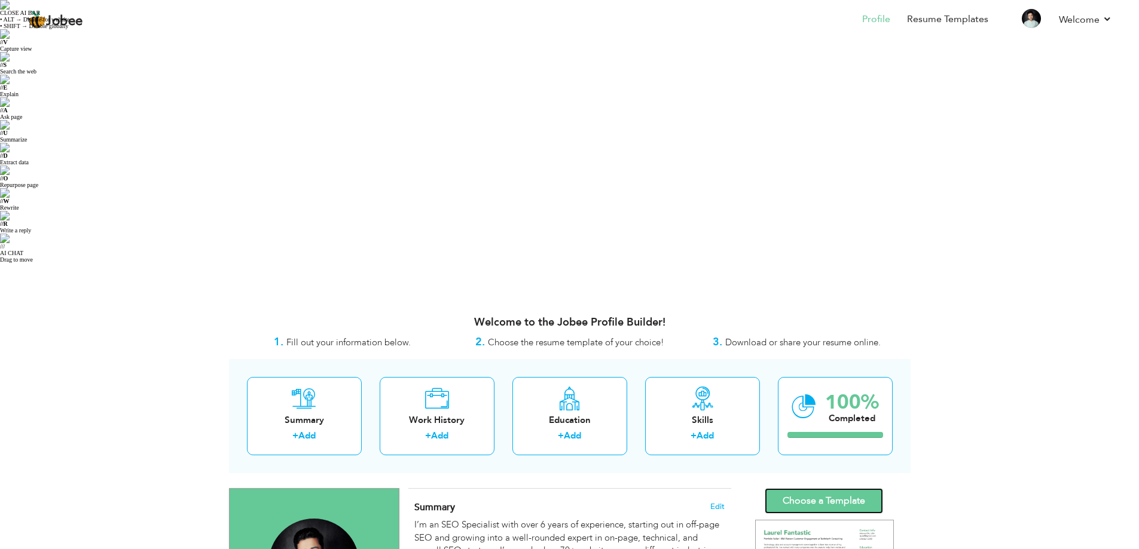
click at [860, 488] on link "Choose a Template" at bounding box center [824, 501] width 118 height 26
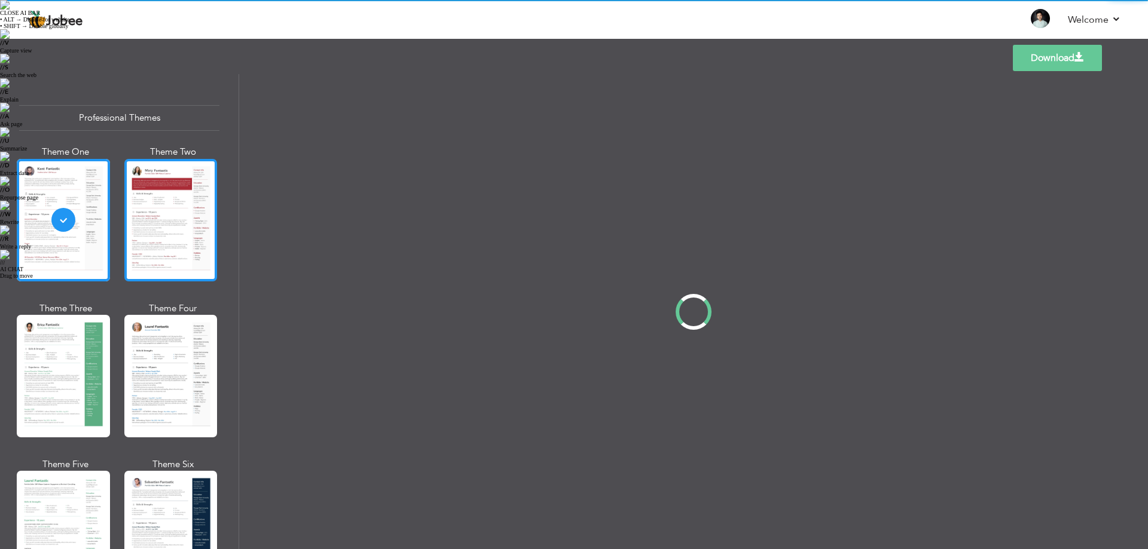
click at [172, 261] on div "Professional Themes Theme One Theme Two Theme Three Theme Four" at bounding box center [574, 311] width 1148 height 475
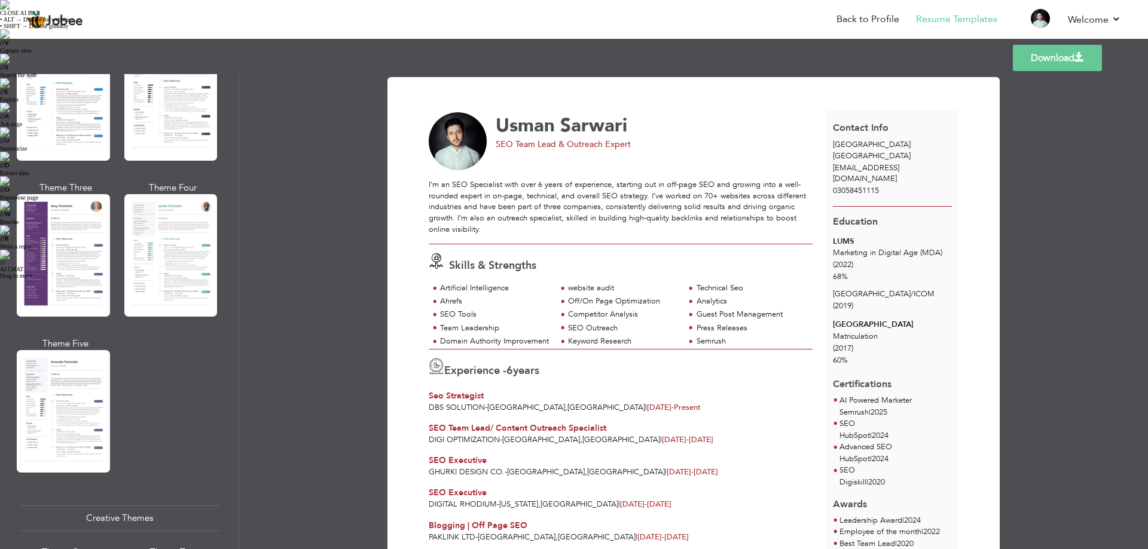
scroll to position [1006, 0]
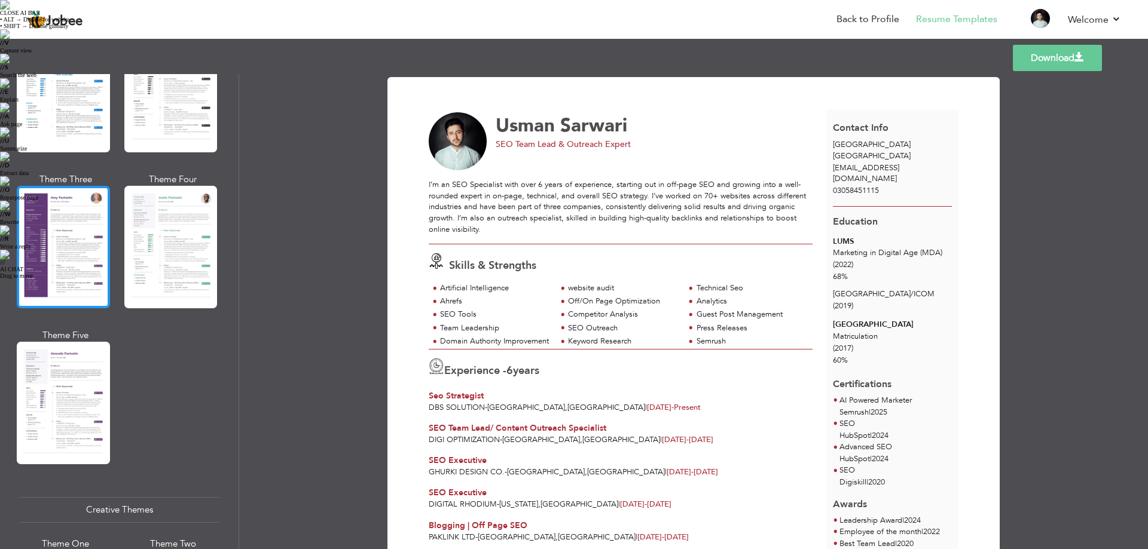
click at [56, 241] on div at bounding box center [63, 247] width 93 height 123
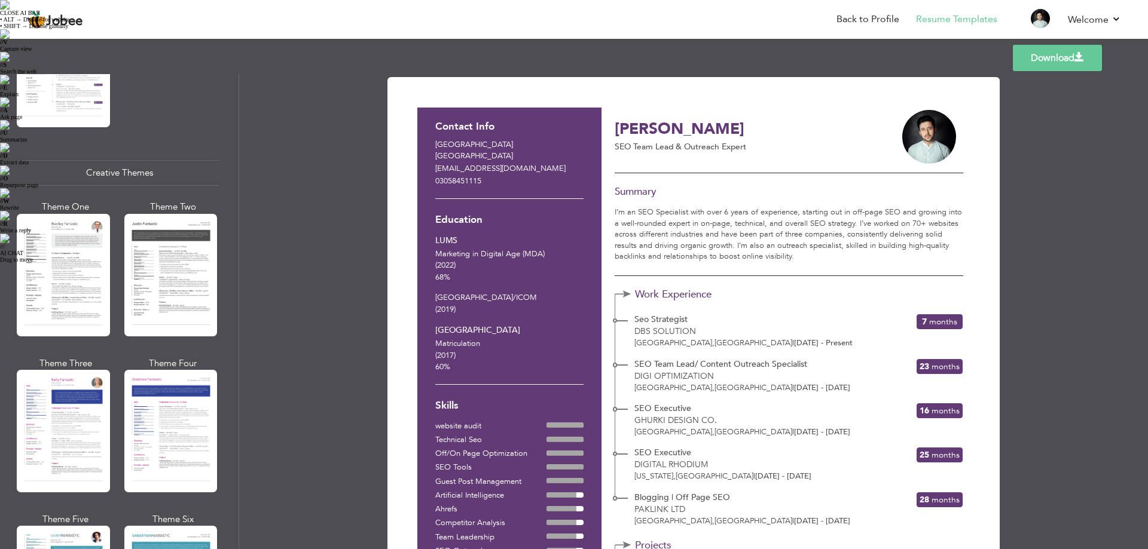
scroll to position [1345, 0]
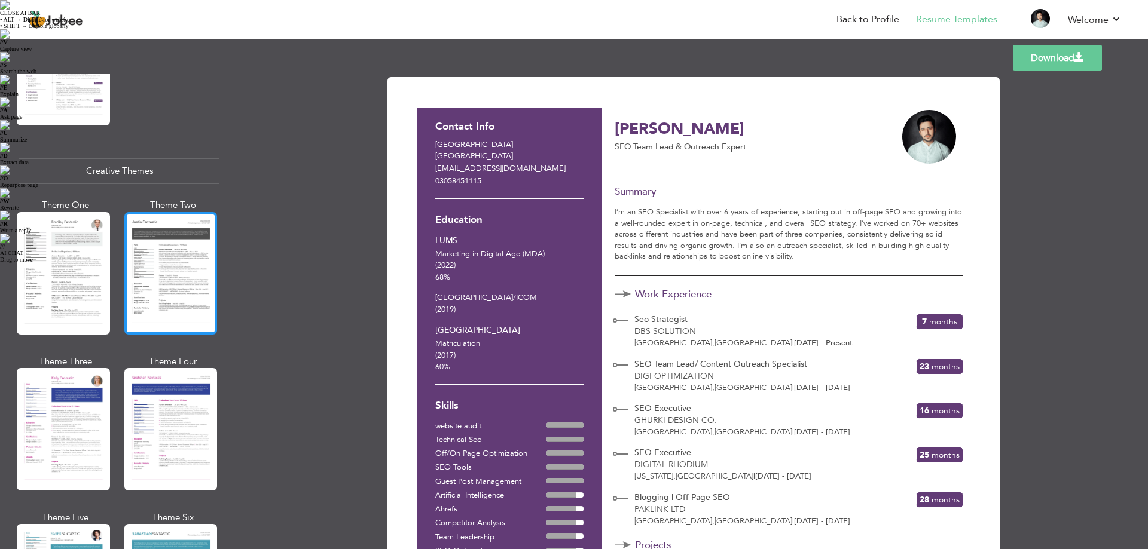
click at [136, 254] on div at bounding box center [170, 273] width 93 height 123
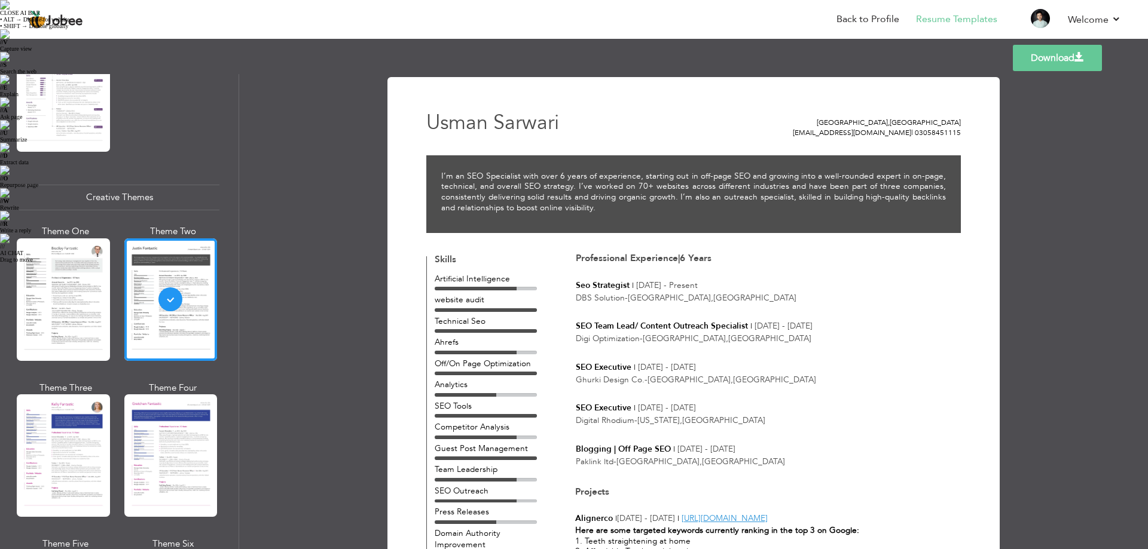
scroll to position [1325, 0]
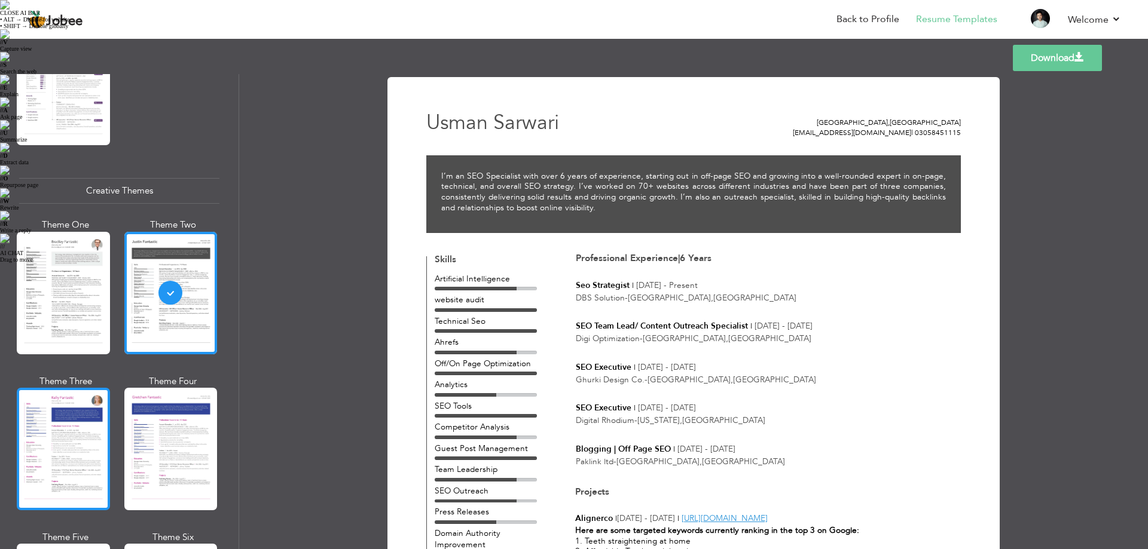
click at [98, 399] on div at bounding box center [63, 449] width 93 height 123
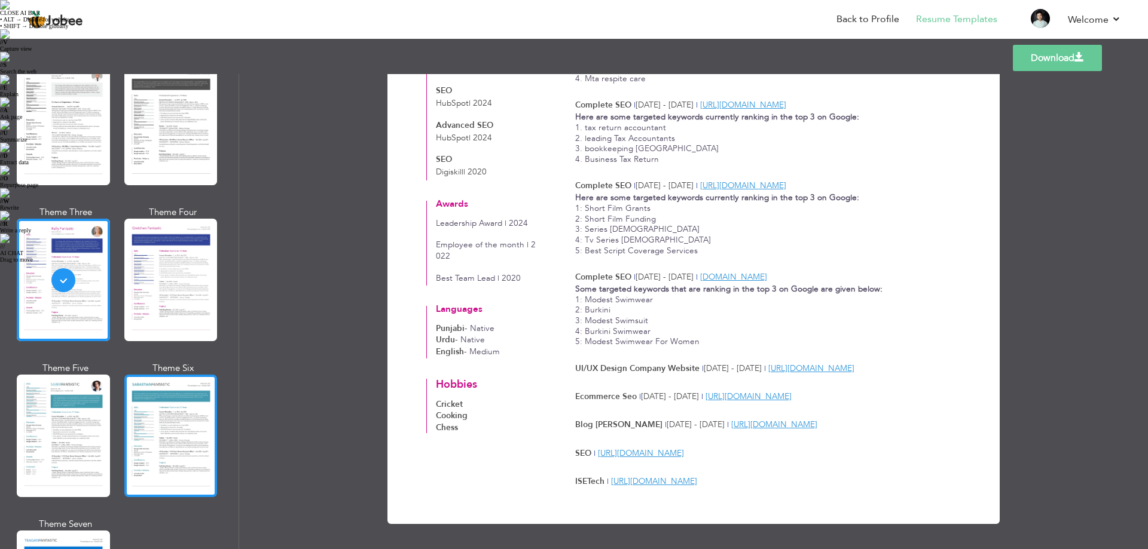
scroll to position [1505, 0]
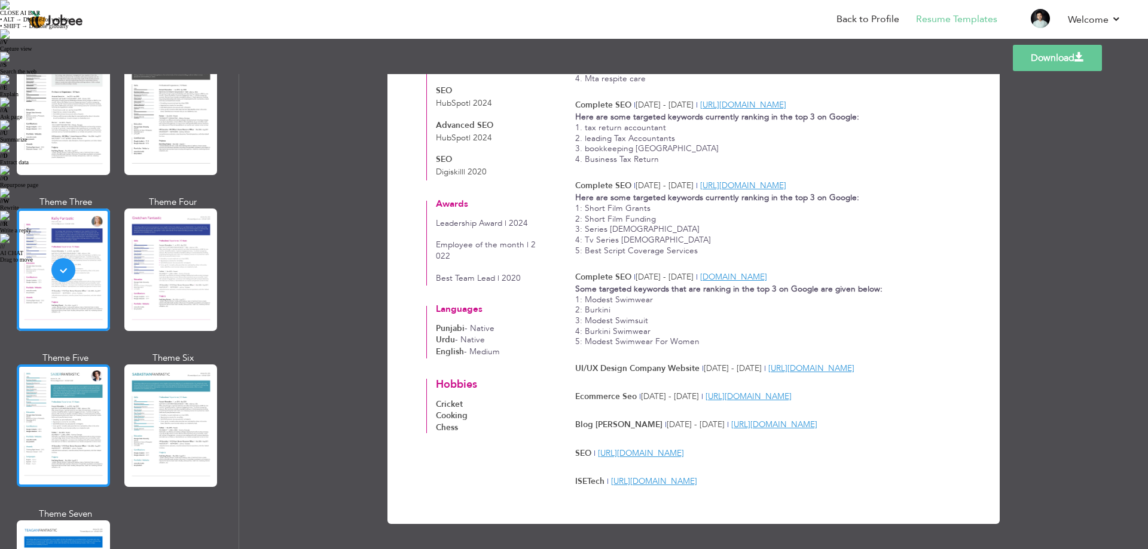
click at [84, 384] on div at bounding box center [63, 426] width 93 height 123
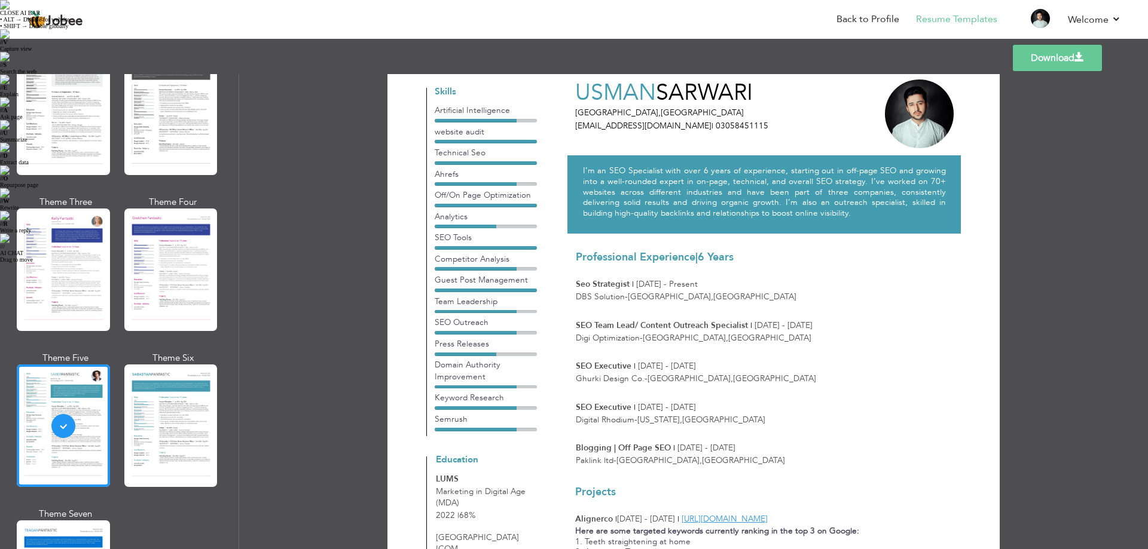
scroll to position [0, 0]
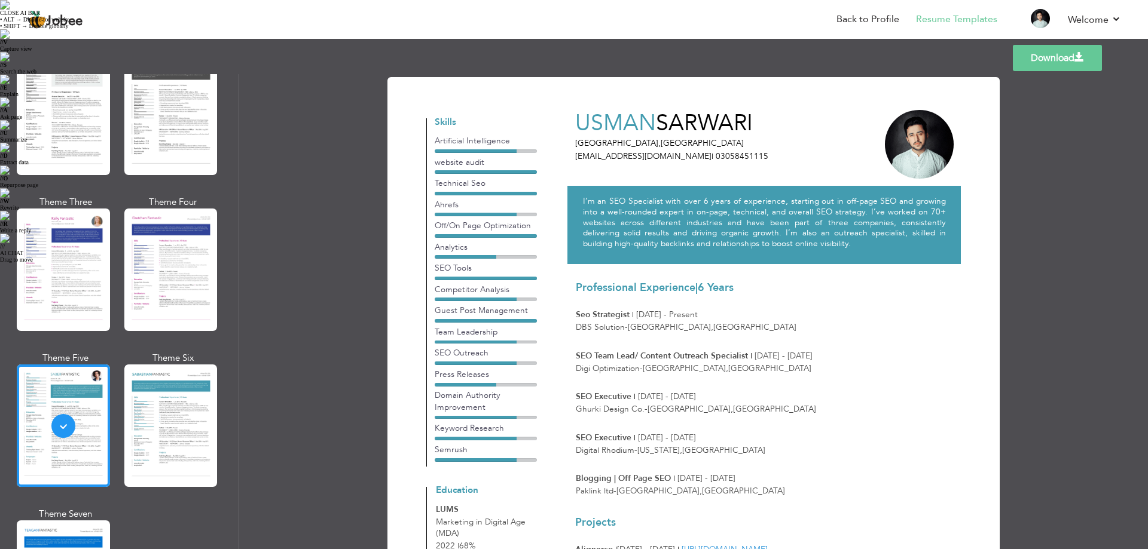
click at [1038, 57] on link "Download" at bounding box center [1057, 58] width 89 height 26
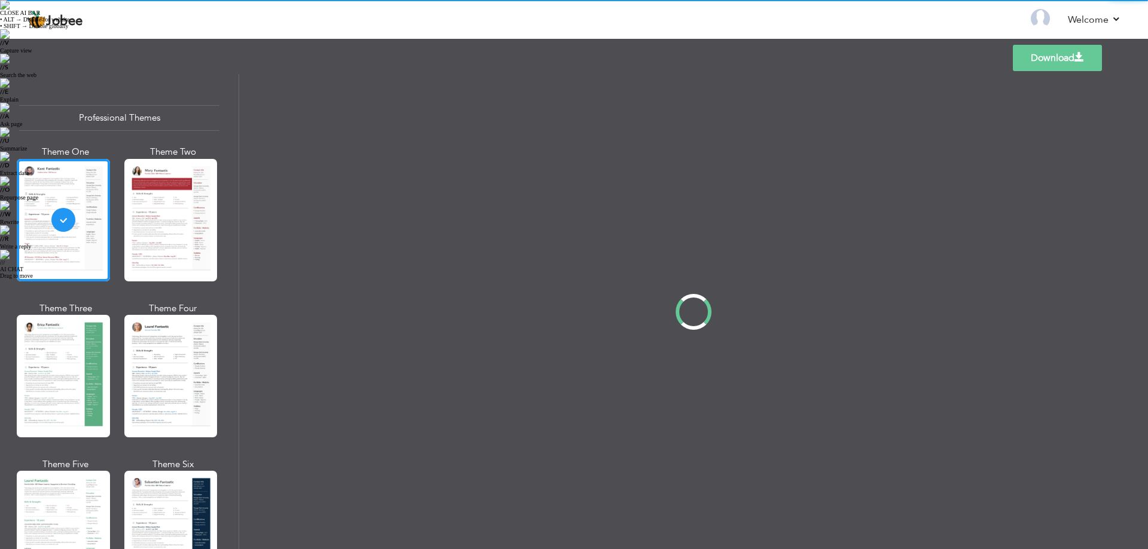
click at [167, 176] on div "Professional Themes Theme One Theme Two Theme Three Theme Four" at bounding box center [574, 311] width 1148 height 475
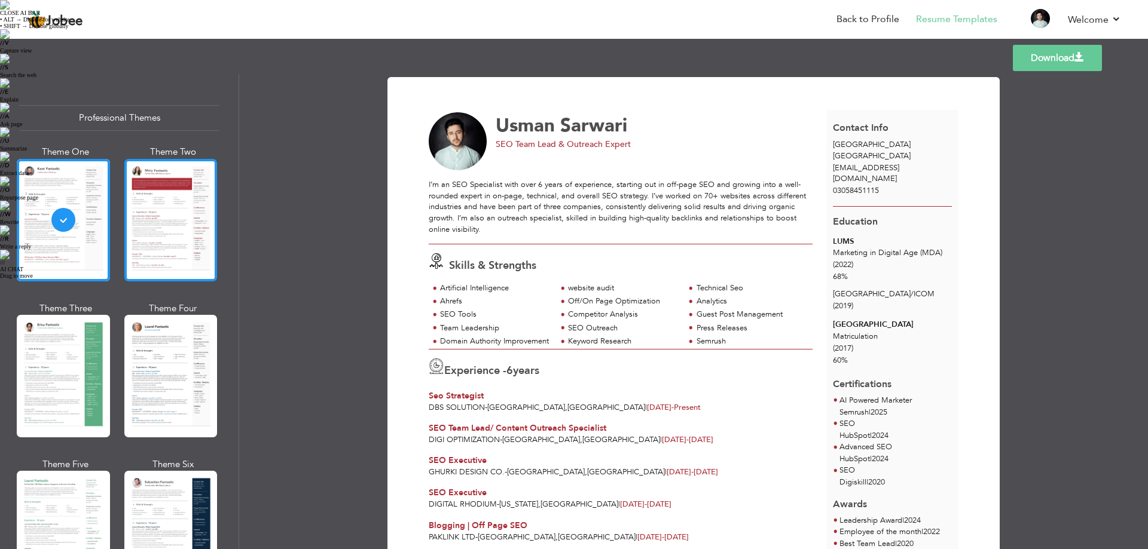
click at [167, 210] on div at bounding box center [170, 220] width 93 height 123
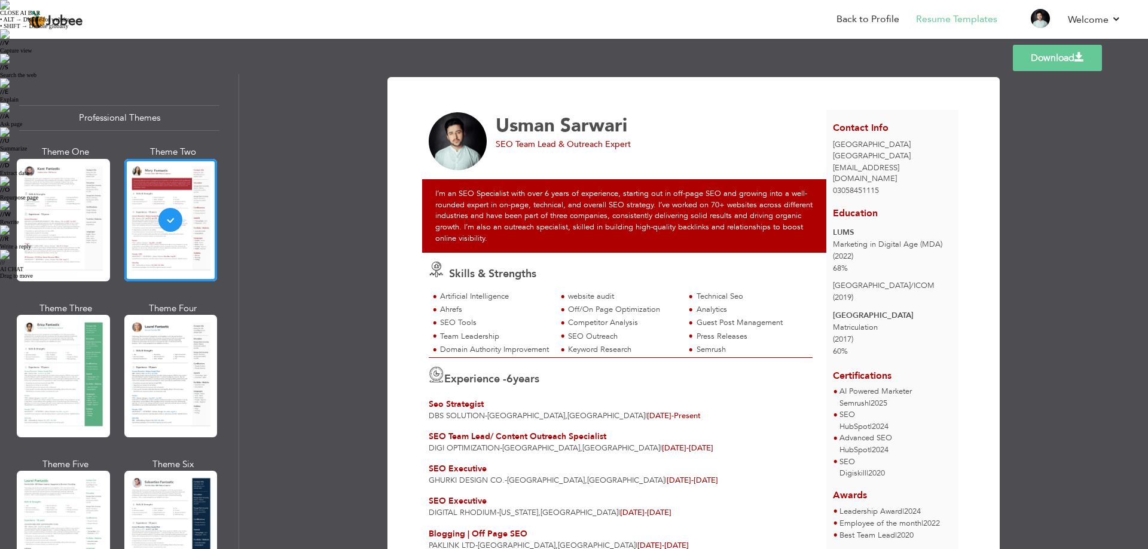
click at [1041, 55] on link "Download" at bounding box center [1057, 58] width 89 height 26
click at [1037, 62] on link "Download" at bounding box center [1057, 58] width 89 height 26
